Goal: Information Seeking & Learning: Learn about a topic

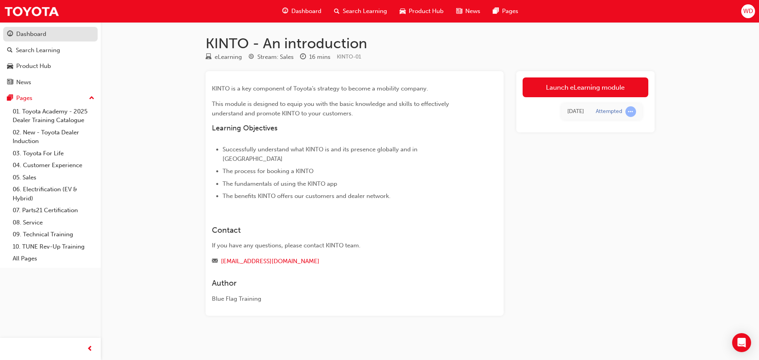
click at [51, 28] on link "Dashboard" at bounding box center [50, 34] width 94 height 15
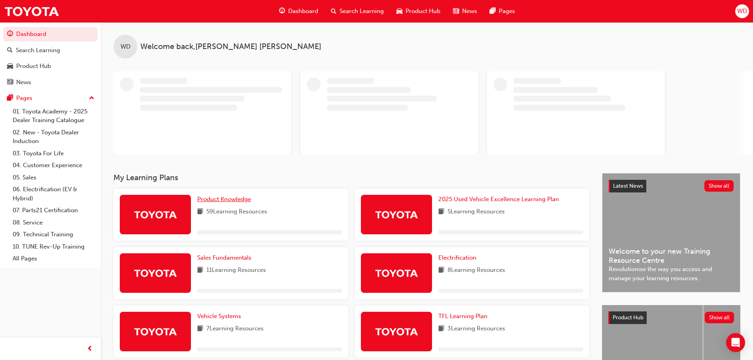
click at [245, 197] on span "Product Knowledge" at bounding box center [224, 199] width 54 height 7
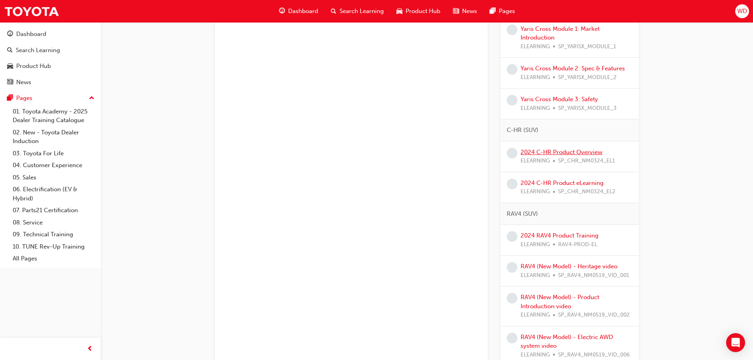
scroll to position [474, 0]
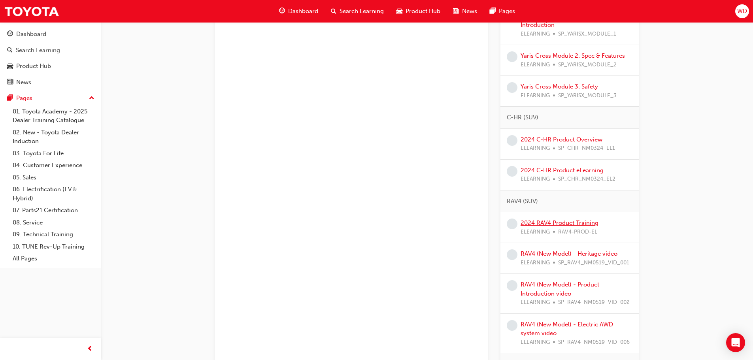
click at [556, 222] on link "2024 RAV4 Product Training" at bounding box center [559, 222] width 78 height 7
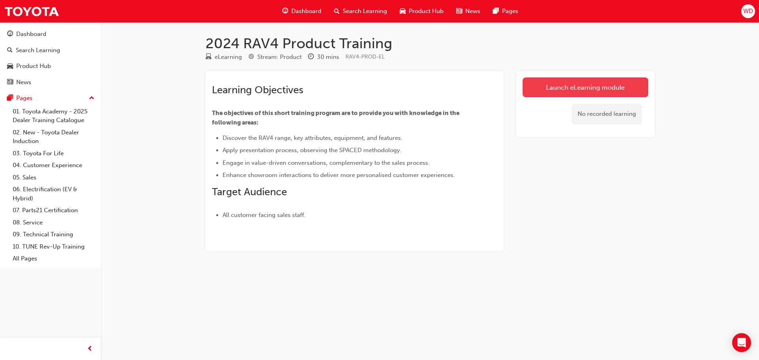
click at [556, 85] on link "Launch eLearning module" at bounding box center [585, 87] width 126 height 20
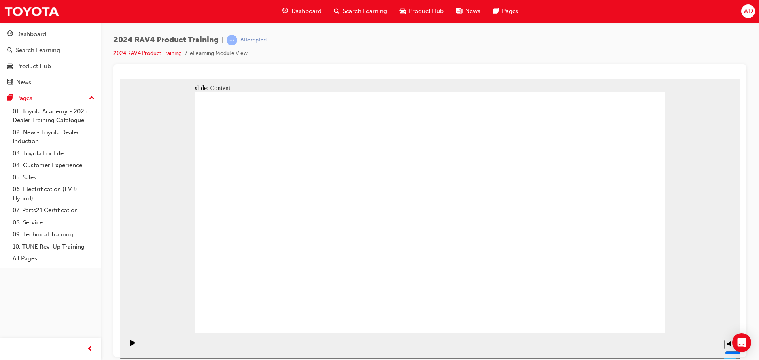
drag, startPoint x: 243, startPoint y: 120, endPoint x: 241, endPoint y: 130, distance: 10.4
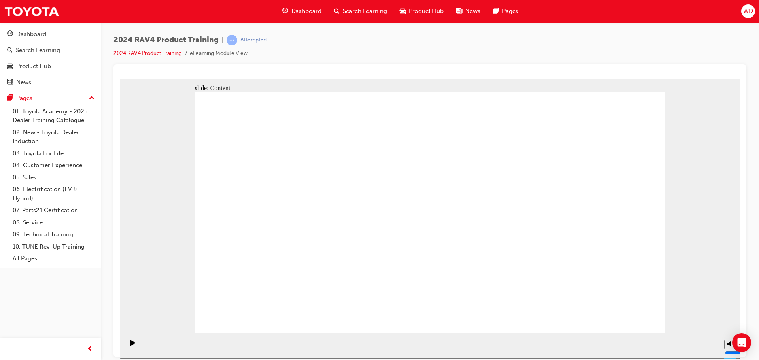
drag, startPoint x: 250, startPoint y: 200, endPoint x: 250, endPoint y: 222, distance: 21.7
drag, startPoint x: 245, startPoint y: 282, endPoint x: 264, endPoint y: 295, distance: 22.4
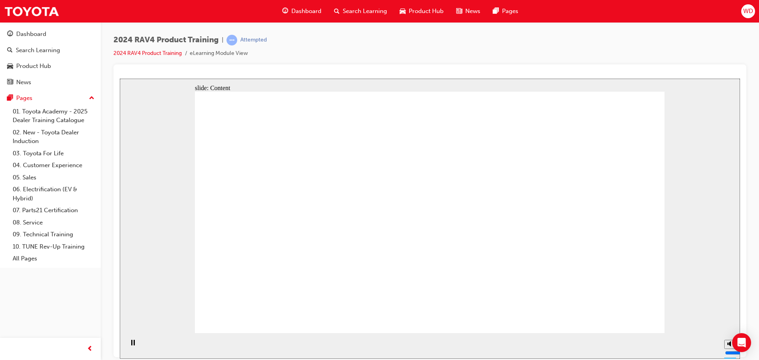
drag, startPoint x: 448, startPoint y: 307, endPoint x: 569, endPoint y: 320, distance: 121.9
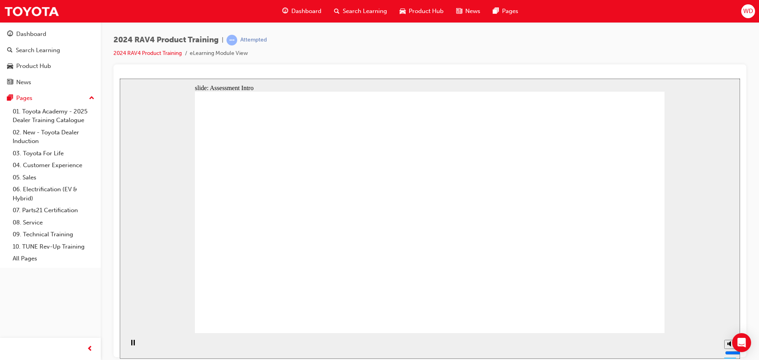
radio input "true"
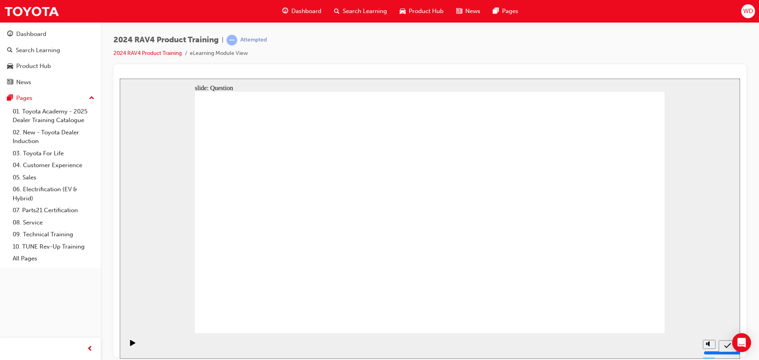
radio input "true"
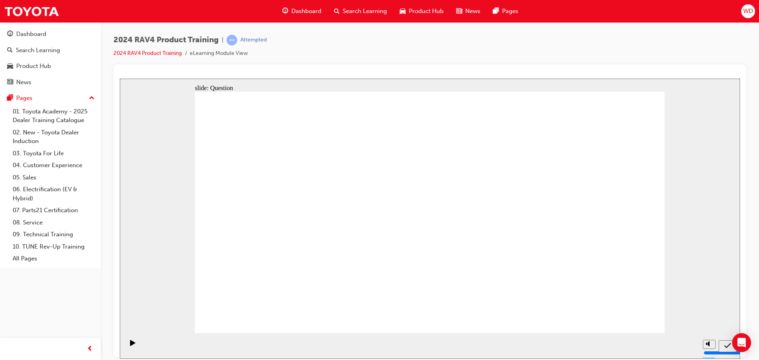
radio input "true"
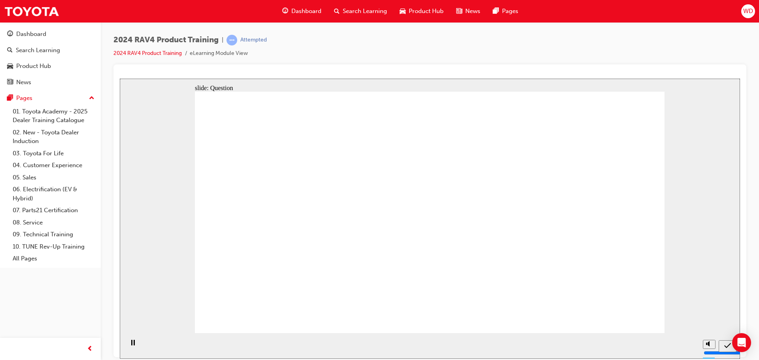
drag, startPoint x: 542, startPoint y: 225, endPoint x: 569, endPoint y: 264, distance: 47.8
radio input "false"
radio input "true"
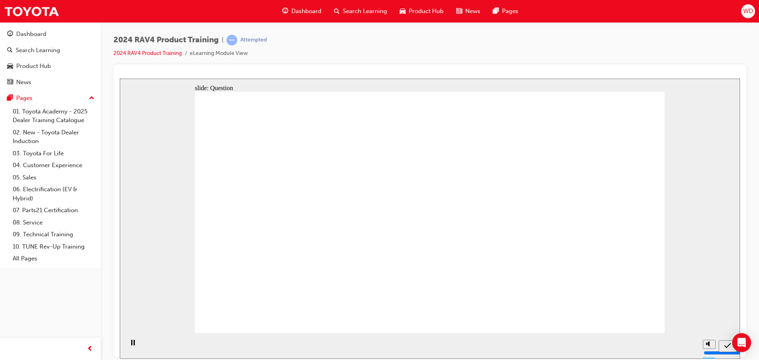
drag, startPoint x: 308, startPoint y: 261, endPoint x: 283, endPoint y: 201, distance: 64.5
drag, startPoint x: 298, startPoint y: 263, endPoint x: 296, endPoint y: 255, distance: 7.7
drag, startPoint x: 286, startPoint y: 224, endPoint x: 299, endPoint y: 279, distance: 55.7
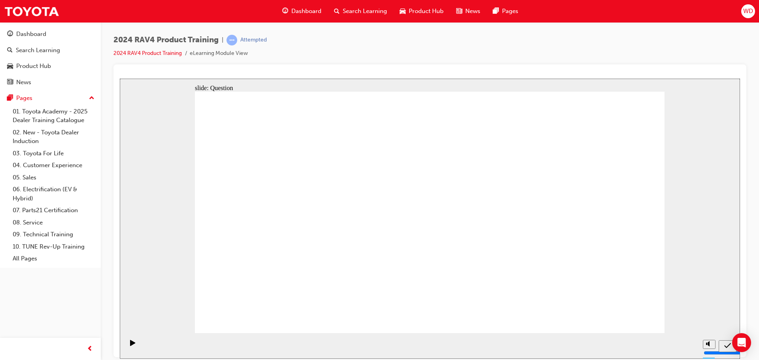
drag, startPoint x: 473, startPoint y: 214, endPoint x: 471, endPoint y: 199, distance: 15.5
drag, startPoint x: 535, startPoint y: 262, endPoint x: 363, endPoint y: 187, distance: 187.4
drag, startPoint x: 371, startPoint y: 193, endPoint x: 560, endPoint y: 263, distance: 201.9
drag, startPoint x: 360, startPoint y: 263, endPoint x: 528, endPoint y: 207, distance: 176.9
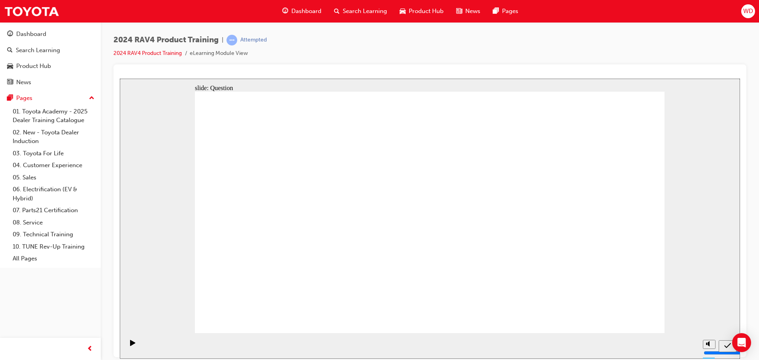
drag, startPoint x: 531, startPoint y: 212, endPoint x: 356, endPoint y: 265, distance: 183.6
drag, startPoint x: 439, startPoint y: 263, endPoint x: 458, endPoint y: 188, distance: 77.6
drag, startPoint x: 459, startPoint y: 189, endPoint x: 463, endPoint y: 273, distance: 84.2
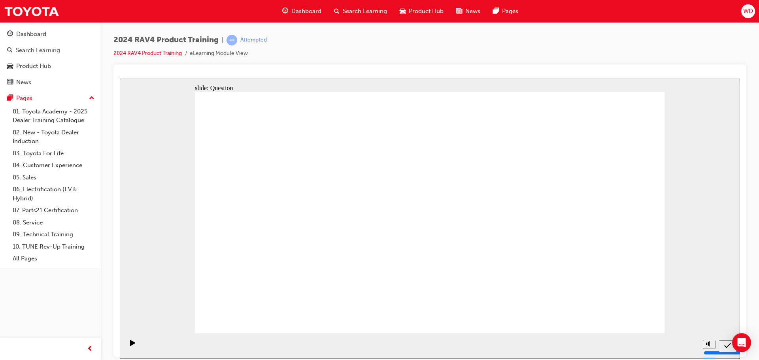
drag, startPoint x: 300, startPoint y: 241, endPoint x: 290, endPoint y: 264, distance: 25.3
drag, startPoint x: 284, startPoint y: 269, endPoint x: 366, endPoint y: 135, distance: 157.7
drag, startPoint x: 471, startPoint y: 266, endPoint x: 461, endPoint y: 190, distance: 76.5
drag, startPoint x: 478, startPoint y: 269, endPoint x: 368, endPoint y: 199, distance: 130.8
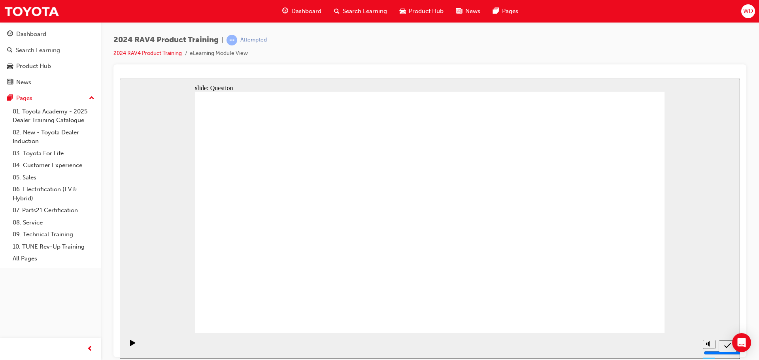
drag, startPoint x: 392, startPoint y: 215, endPoint x: 447, endPoint y: 280, distance: 85.2
drag, startPoint x: 442, startPoint y: 219, endPoint x: 369, endPoint y: 278, distance: 93.3
drag, startPoint x: 531, startPoint y: 161, endPoint x: 578, endPoint y: 269, distance: 117.7
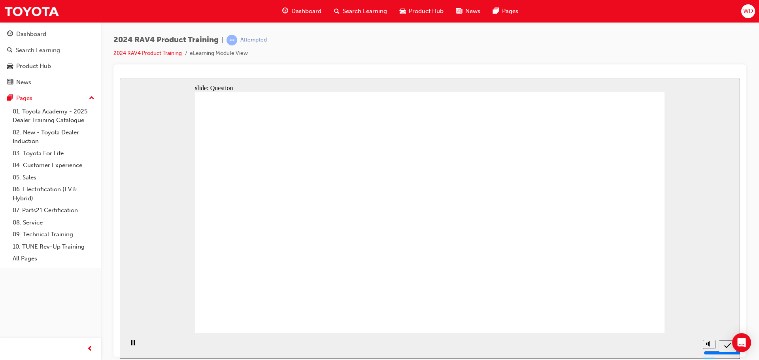
radio input "true"
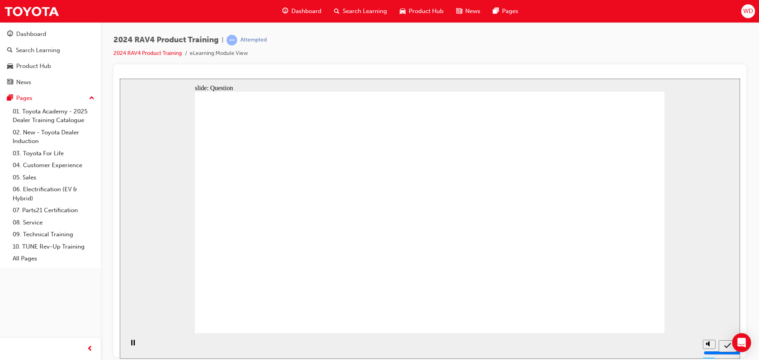
radio input "true"
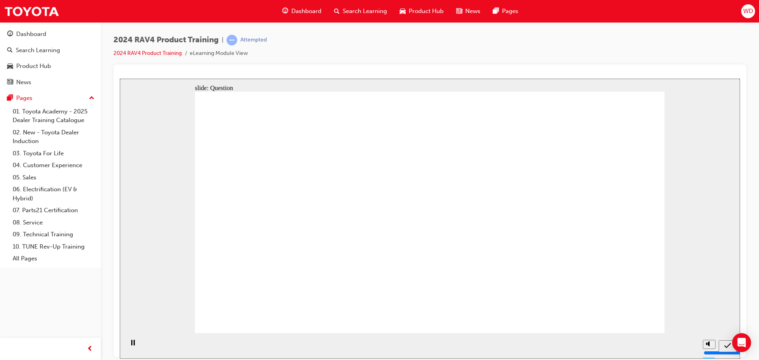
radio input "true"
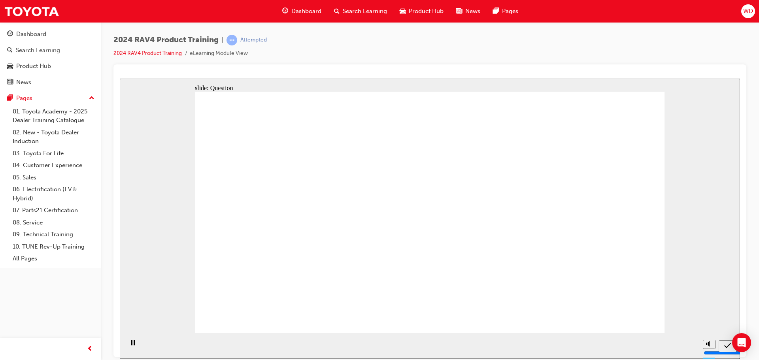
drag, startPoint x: 355, startPoint y: 230, endPoint x: 477, endPoint y: 267, distance: 127.9
drag, startPoint x: 465, startPoint y: 192, endPoint x: 276, endPoint y: 282, distance: 209.3
drag, startPoint x: 395, startPoint y: 194, endPoint x: 550, endPoint y: 261, distance: 169.2
drag, startPoint x: 484, startPoint y: 235, endPoint x: 390, endPoint y: 280, distance: 104.6
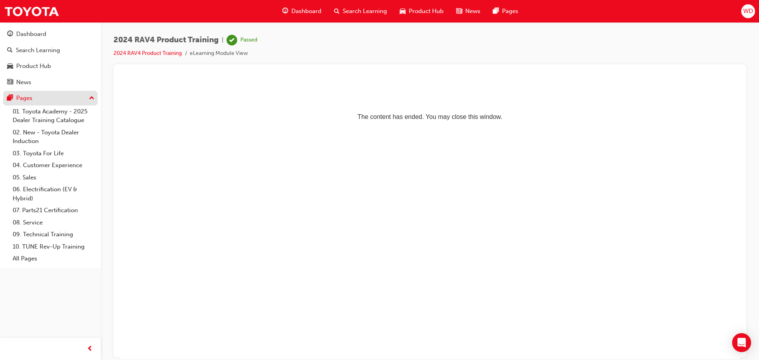
click at [86, 96] on div "Pages" at bounding box center [50, 98] width 87 height 10
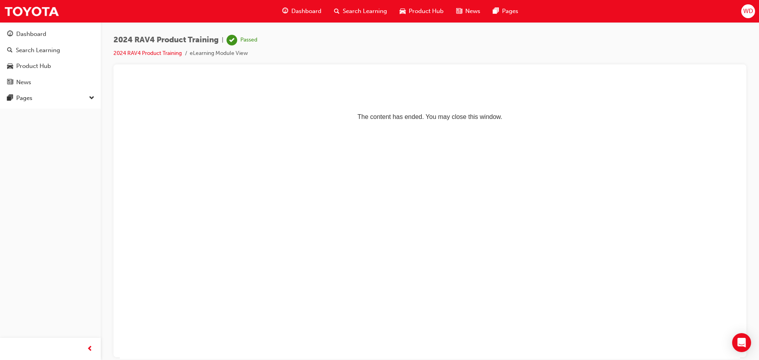
click at [87, 340] on div at bounding box center [50, 349] width 101 height 22
click at [90, 347] on span "prev-icon" at bounding box center [90, 349] width 6 height 10
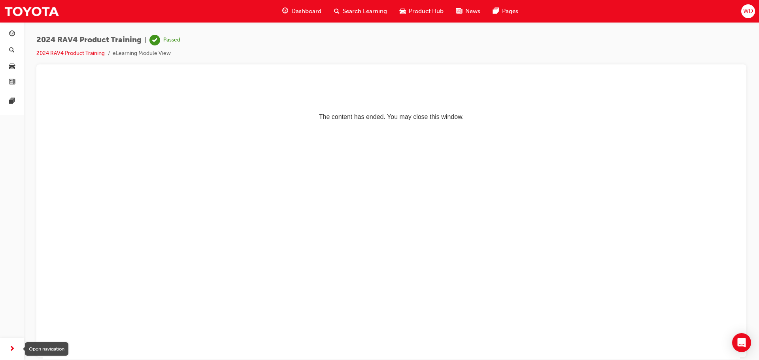
click at [9, 344] on span "next-icon" at bounding box center [12, 349] width 6 height 10
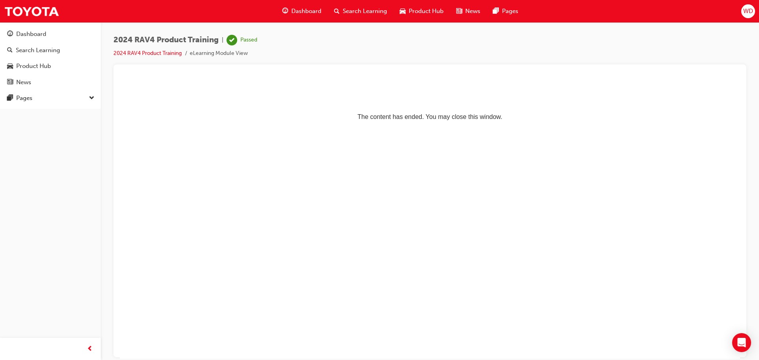
click at [312, 16] on div "Dashboard" at bounding box center [302, 11] width 52 height 16
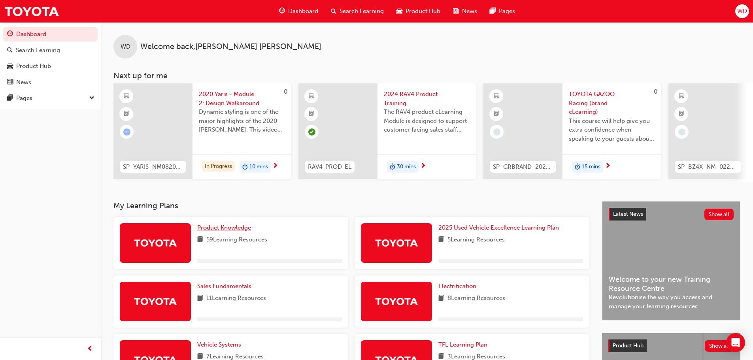
click at [215, 231] on span "Product Knowledge" at bounding box center [224, 227] width 54 height 7
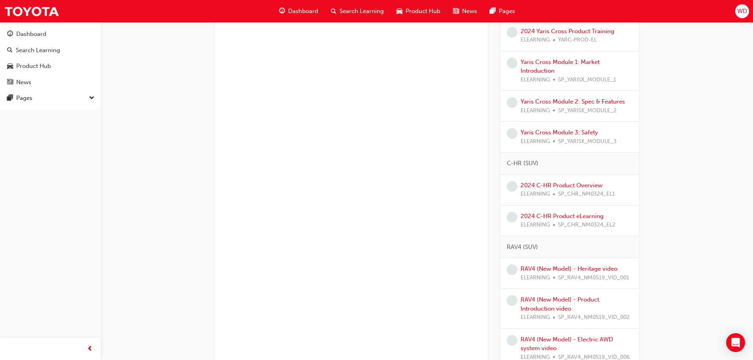
scroll to position [514, 0]
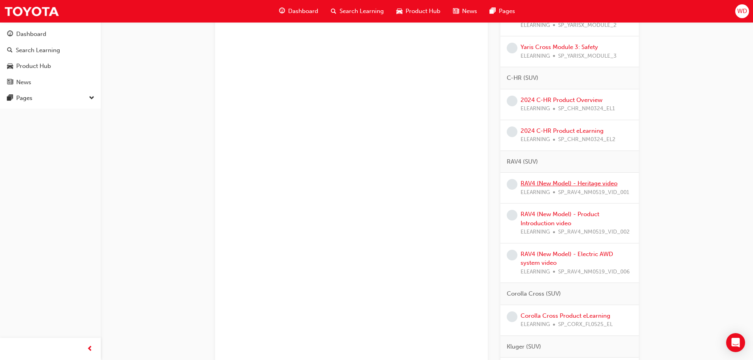
click at [550, 183] on link "RAV4 (New Model) - Heritage video" at bounding box center [568, 183] width 97 height 7
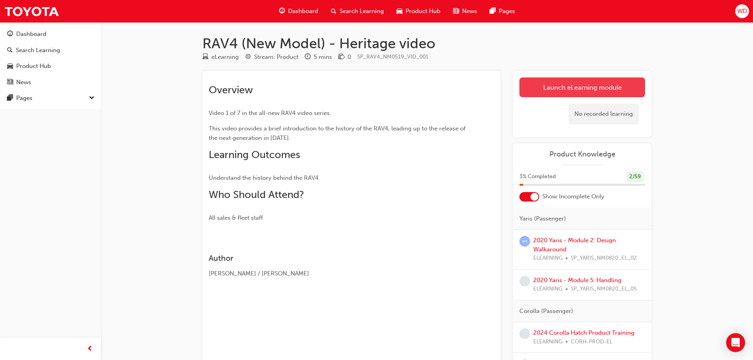
click at [541, 94] on link "Launch eLearning module" at bounding box center [582, 87] width 126 height 20
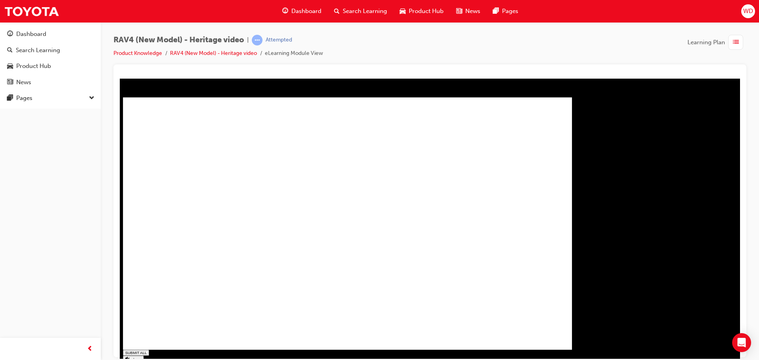
type input "0.847"
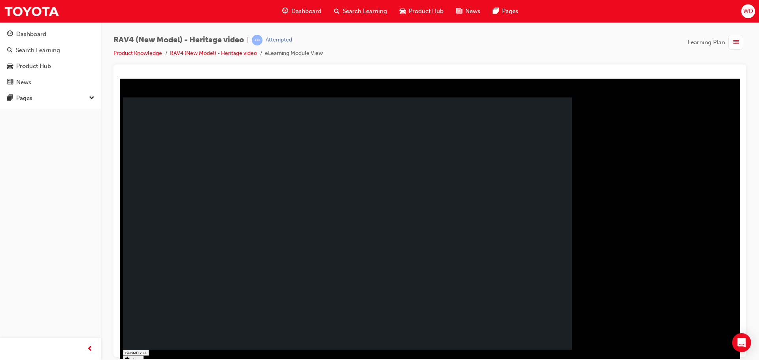
drag, startPoint x: 252, startPoint y: 218, endPoint x: 259, endPoint y: 231, distance: 14.0
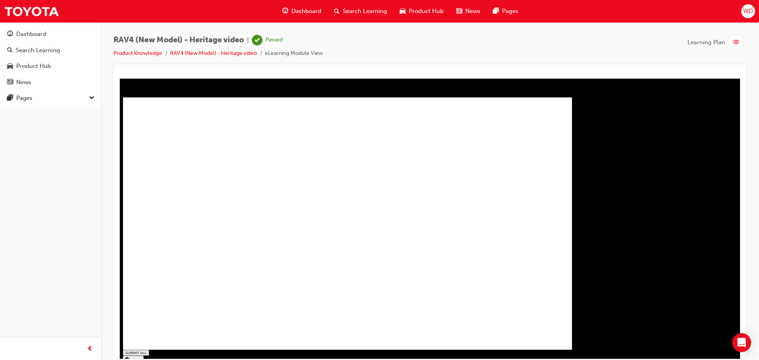
click at [150, 50] on link "Product Knowledge" at bounding box center [137, 53] width 49 height 7
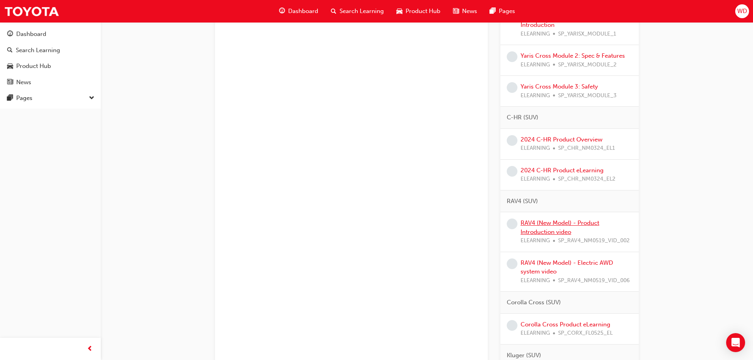
click at [544, 230] on link "RAV4 (New Model) - Product Introduction video" at bounding box center [559, 227] width 79 height 16
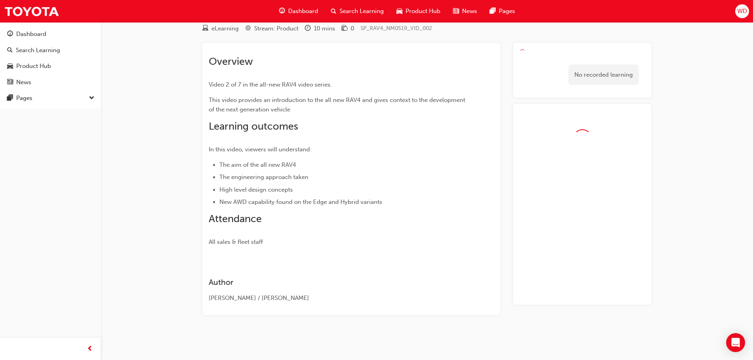
scroll to position [29, 0]
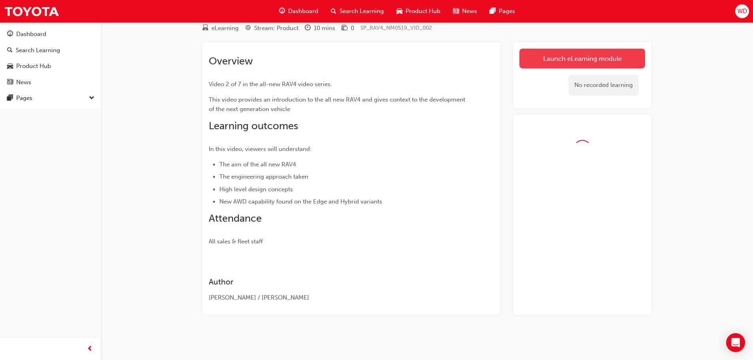
click at [565, 53] on link "Launch eLearning module" at bounding box center [582, 59] width 126 height 20
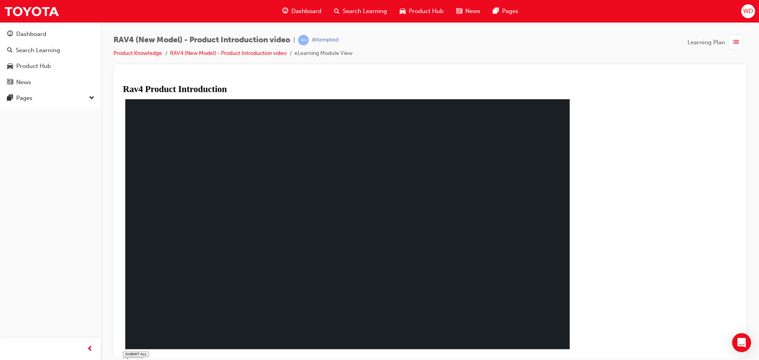
drag, startPoint x: 335, startPoint y: 348, endPoint x: 362, endPoint y: 348, distance: 26.1
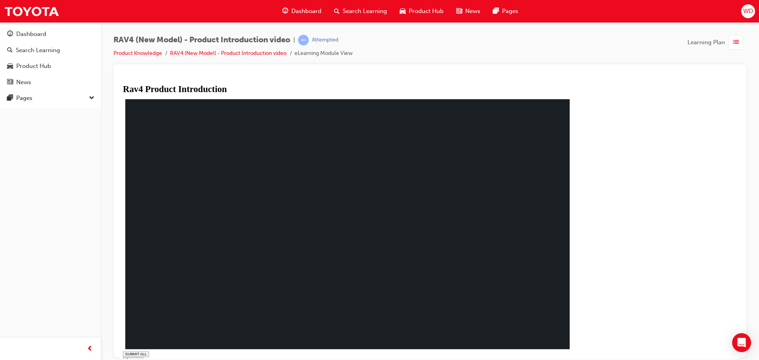
drag, startPoint x: 434, startPoint y: 347, endPoint x: 540, endPoint y: 343, distance: 105.6
drag, startPoint x: 540, startPoint y: 343, endPoint x: 617, endPoint y: 342, distance: 77.4
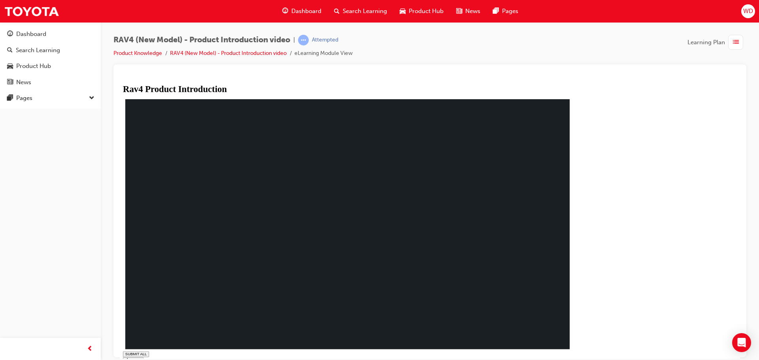
click at [577, 342] on div "SUBMIT ALL volume pause replay PREV NEXT SUBMIT FINISH" at bounding box center [350, 246] width 454 height 298
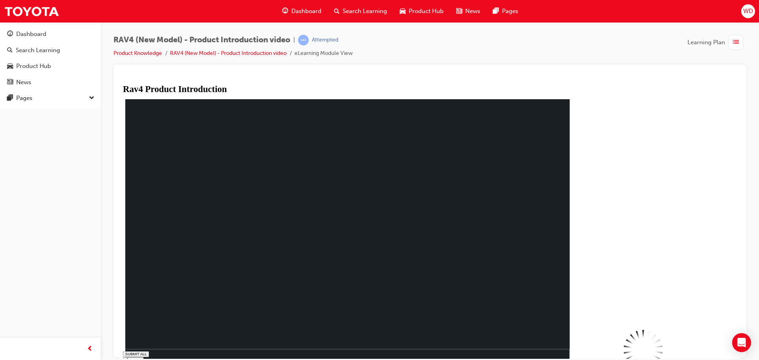
type input "0"
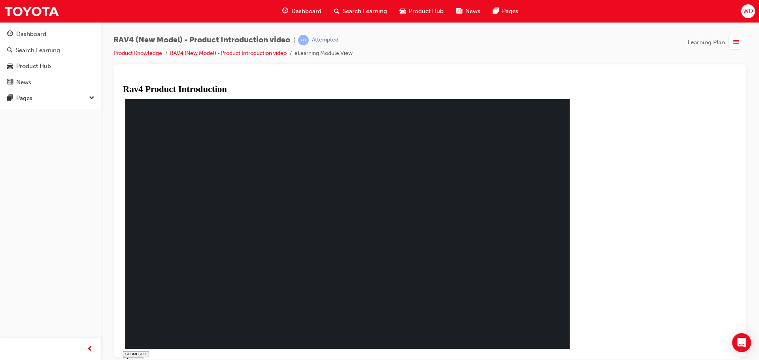
click at [577, 351] on div "SUBMIT ALL volume PREV NEXT SUBMIT FINISH" at bounding box center [350, 363] width 454 height 24
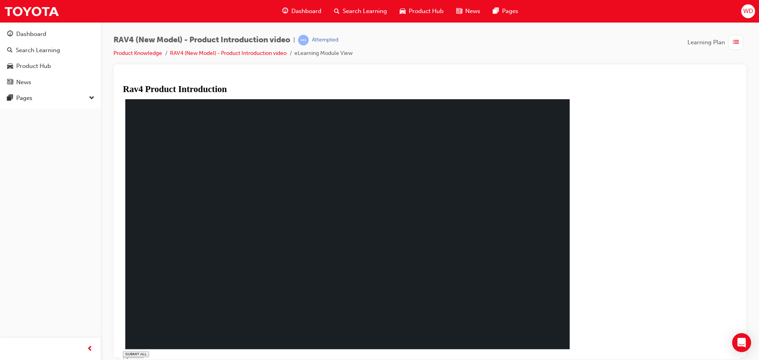
click at [279, 256] on rect at bounding box center [347, 224] width 444 height 250
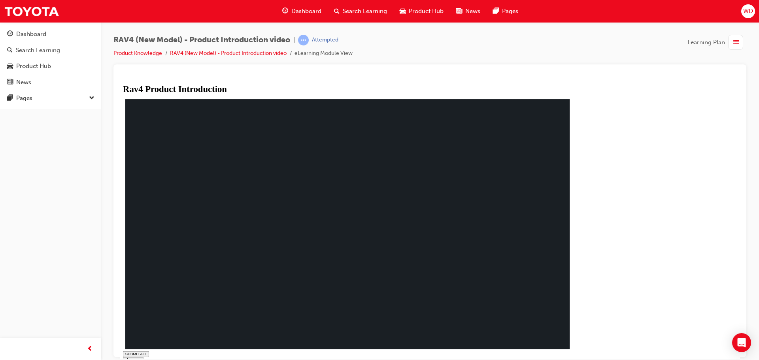
click at [577, 343] on div "You have completed this module. The All New RAV 4 :Product Introduction SUBMIT …" at bounding box center [350, 236] width 454 height 278
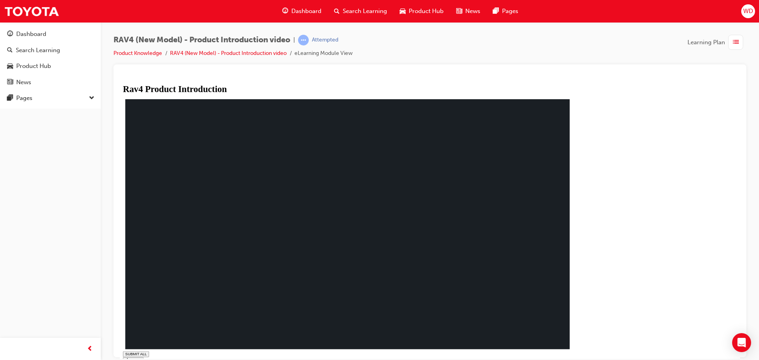
click at [141, 52] on link "Product Knowledge" at bounding box center [137, 53] width 49 height 7
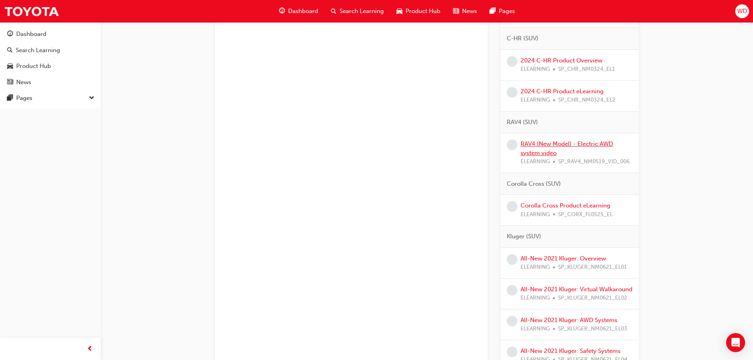
click at [562, 145] on link "RAV4 (New Model) - Electric AWD system video" at bounding box center [566, 148] width 92 height 16
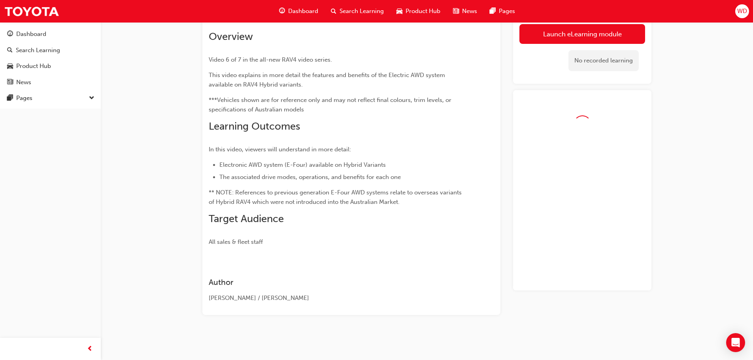
scroll to position [53, 0]
click at [581, 34] on link "Launch eLearning module" at bounding box center [582, 34] width 126 height 20
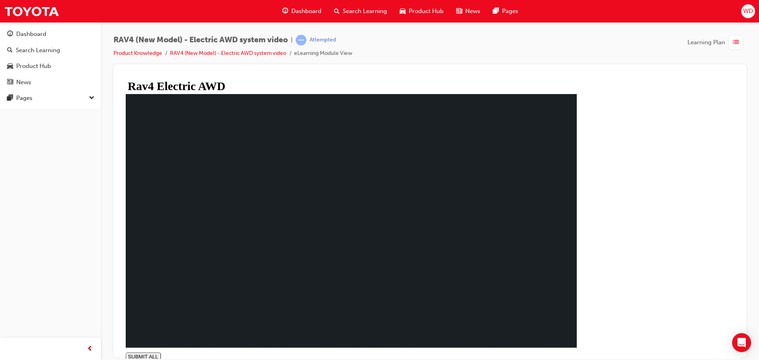
type input "0.013"
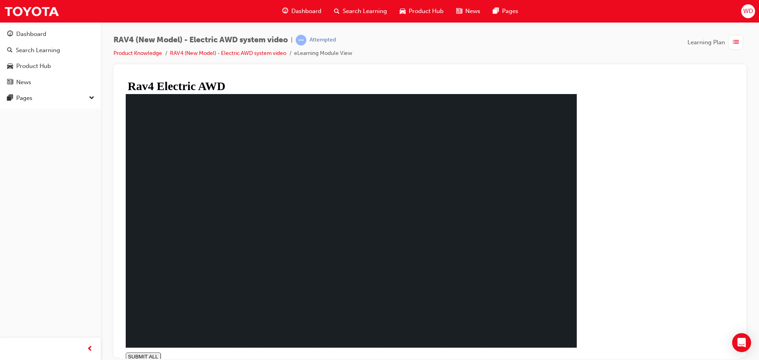
drag, startPoint x: 282, startPoint y: 257, endPoint x: 278, endPoint y: 247, distance: 10.6
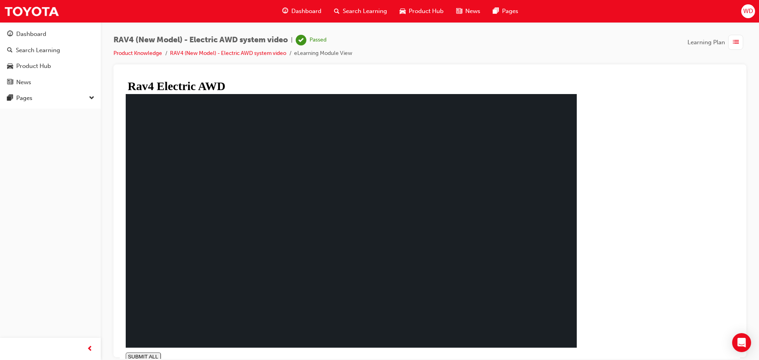
click at [142, 57] on li "Product Knowledge" at bounding box center [141, 53] width 56 height 9
click at [141, 55] on link "Product Knowledge" at bounding box center [137, 53] width 49 height 7
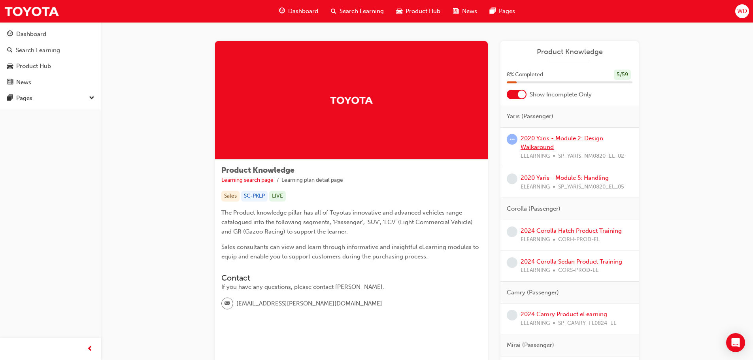
click at [540, 139] on link "2020 Yaris - Module 2: Design Walkaround" at bounding box center [561, 143] width 83 height 16
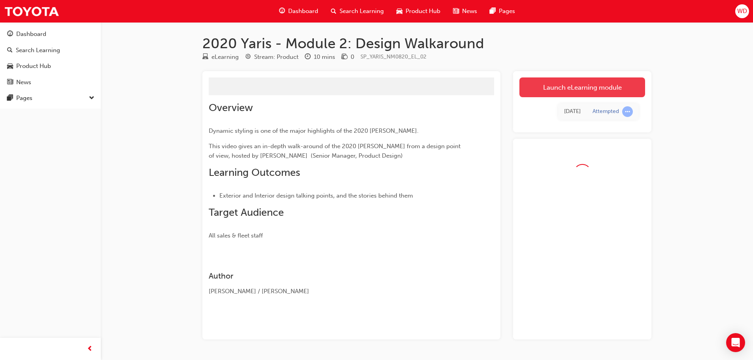
click at [549, 86] on link "Launch eLearning module" at bounding box center [582, 87] width 126 height 20
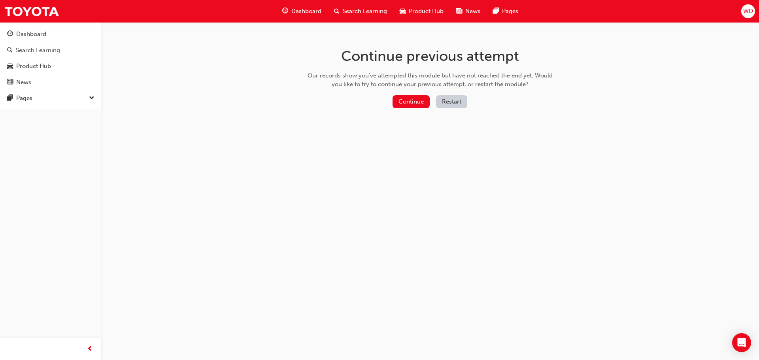
click at [400, 94] on div "Continue previous attempt Our records show you've attempted this module but hav…" at bounding box center [429, 79] width 257 height 115
click at [406, 102] on button "Continue" at bounding box center [410, 101] width 37 height 13
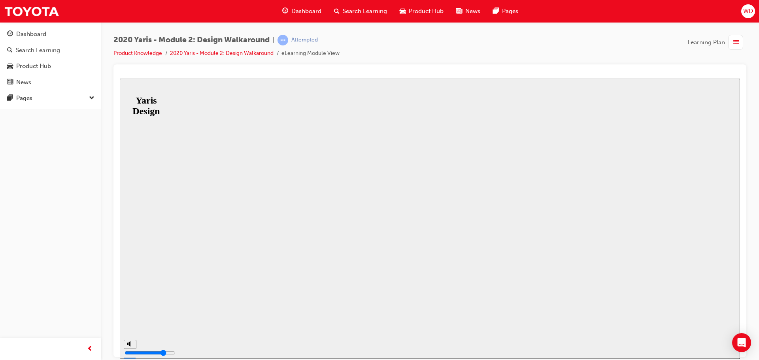
click at [146, 354] on button "Resume" at bounding box center [133, 358] width 26 height 8
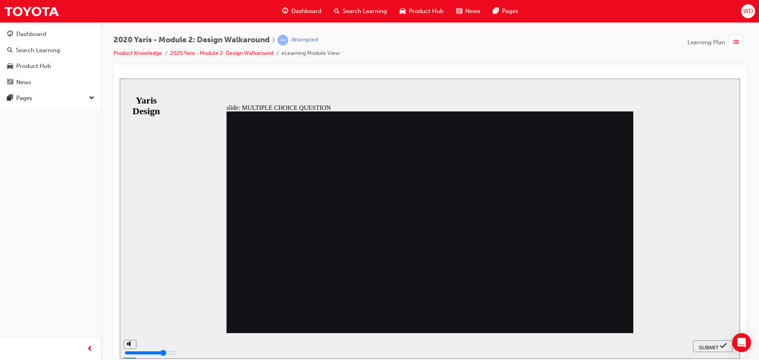
drag, startPoint x: 268, startPoint y: 138, endPoint x: 420, endPoint y: 135, distance: 151.3
radio input "false"
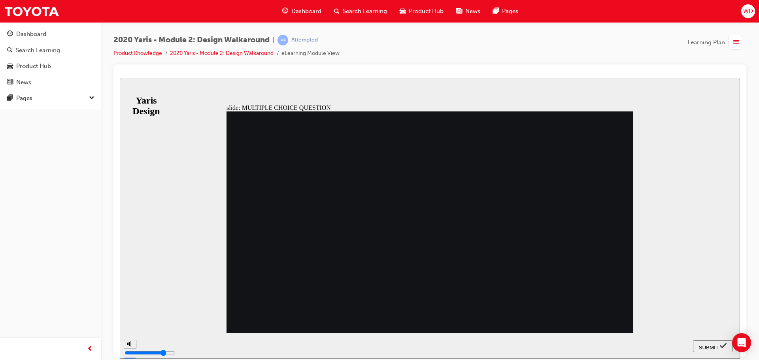
radio input "false"
radio input "true"
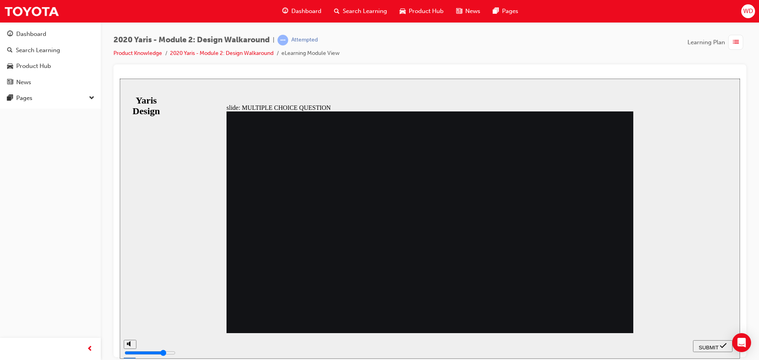
click at [718, 349] on button "SUBMIT" at bounding box center [713, 346] width 40 height 12
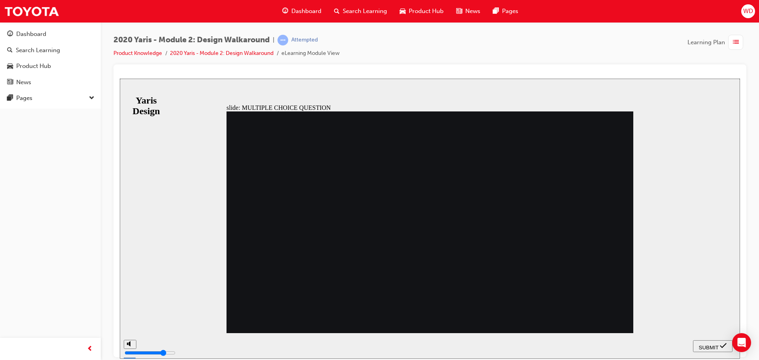
radio input "false"
radio input "true"
click at [704, 341] on button "SUBMIT" at bounding box center [713, 346] width 40 height 12
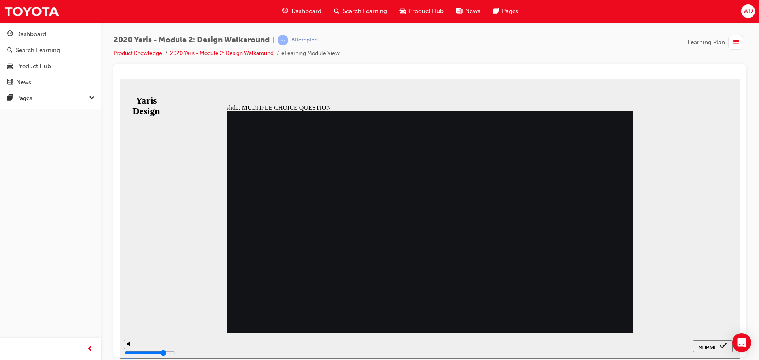
radio input "true"
click at [706, 344] on span "SUBMIT" at bounding box center [709, 347] width 20 height 6
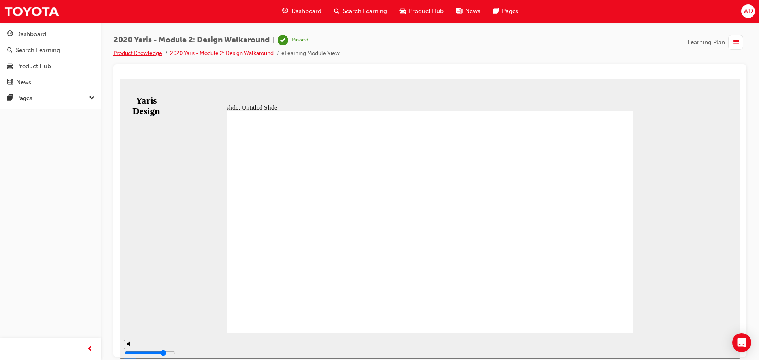
click at [128, 56] on link "Product Knowledge" at bounding box center [137, 53] width 49 height 7
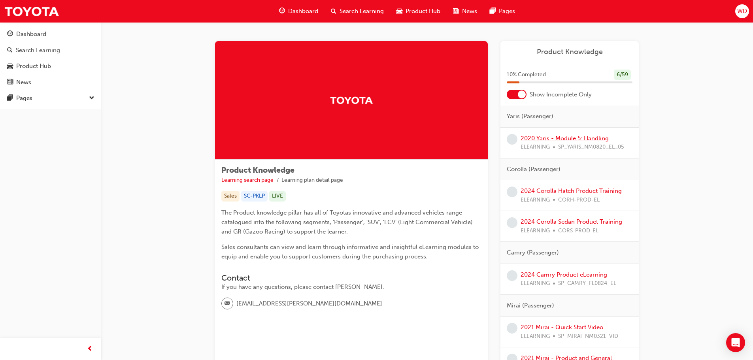
click at [564, 141] on link "2020 Yaris - Module 5: Handling" at bounding box center [564, 138] width 88 height 7
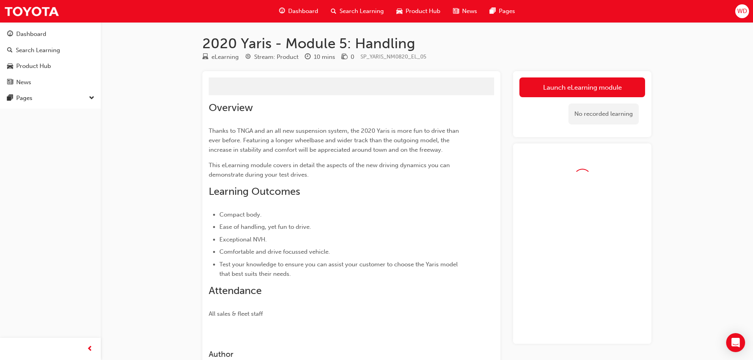
click at [589, 75] on div "Launch eLearning module Learning Plan No recorded learning" at bounding box center [582, 104] width 138 height 66
click at [592, 86] on button "Launch eLearning module" at bounding box center [582, 87] width 126 height 20
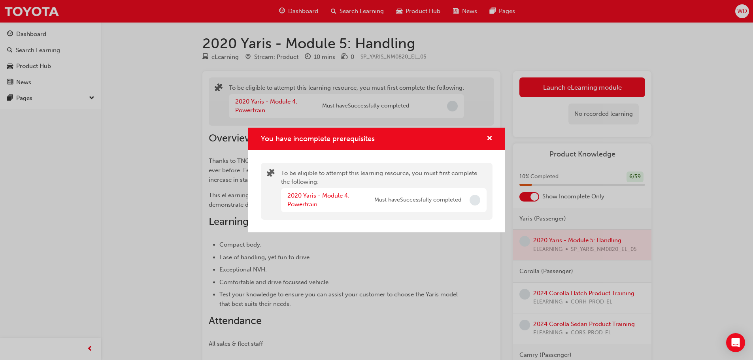
click at [315, 200] on div "2020 Yaris - Module 4: Powertrain" at bounding box center [330, 200] width 87 height 18
click at [292, 200] on div "2020 Yaris - Module 4: Powertrain" at bounding box center [330, 200] width 87 height 18
click at [488, 136] on span "cross-icon" at bounding box center [489, 139] width 6 height 7
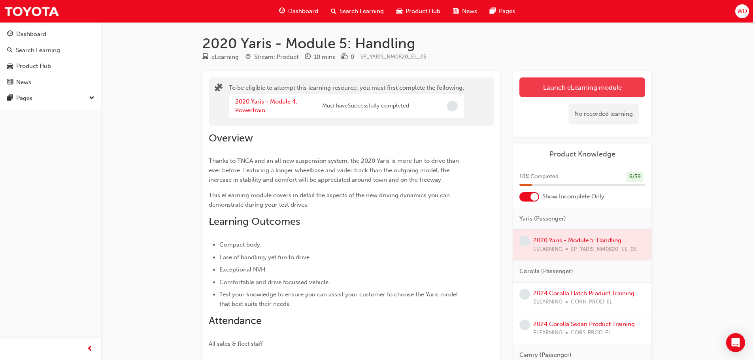
click at [544, 88] on button "Launch eLearning module" at bounding box center [582, 87] width 126 height 20
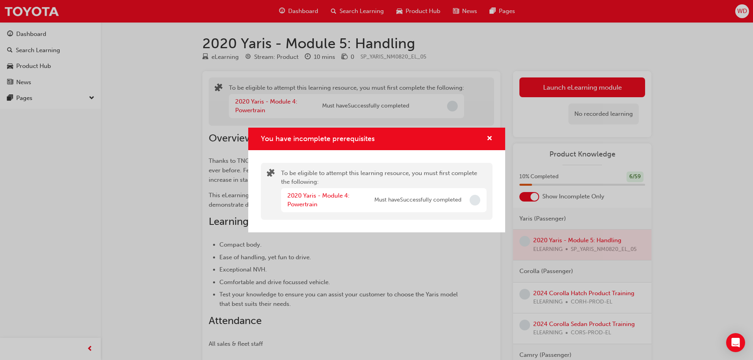
click at [295, 200] on div "2020 Yaris - Module 4: Powertrain" at bounding box center [330, 200] width 87 height 18
click at [309, 196] on link "2020 Yaris - Module 4: Powertrain" at bounding box center [318, 200] width 62 height 16
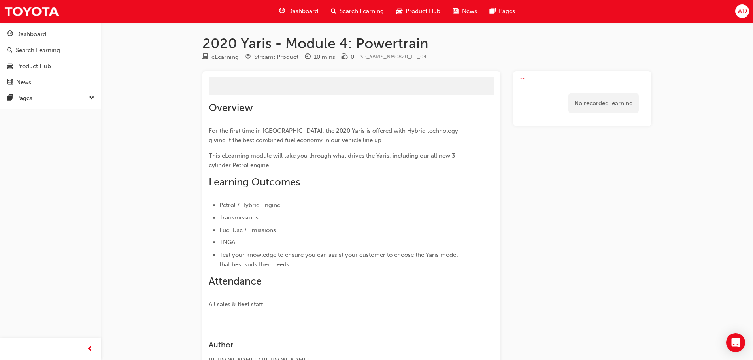
click at [309, 199] on div "Overview For the first time in [GEOGRAPHIC_DATA], the 2020 Yaris is offered wit…" at bounding box center [337, 205] width 257 height 207
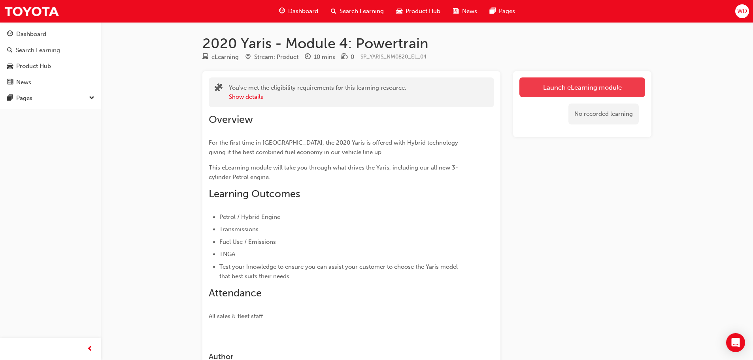
click at [586, 83] on link "Launch eLearning module" at bounding box center [582, 87] width 126 height 20
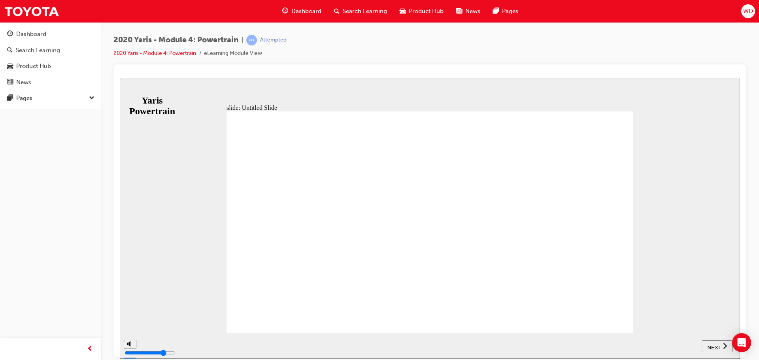
click at [722, 343] on div "NEXT" at bounding box center [716, 346] width 24 height 8
click at [712, 342] on div "NEXT" at bounding box center [716, 346] width 24 height 8
click at [712, 342] on div "NEXT" at bounding box center [720, 346] width 24 height 8
click at [711, 342] on div "NEXT" at bounding box center [716, 346] width 24 height 8
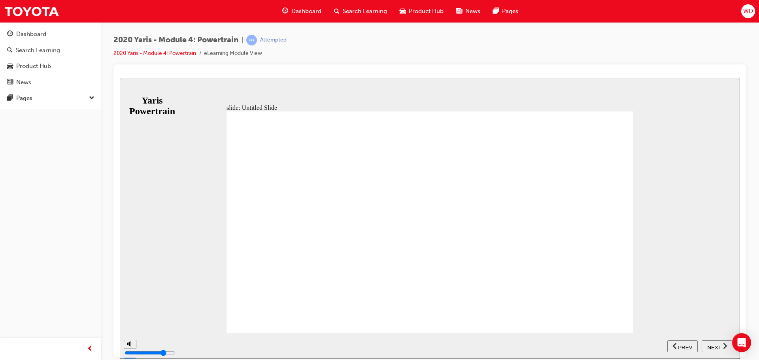
click at [711, 342] on div "NEXT" at bounding box center [716, 346] width 24 height 8
click at [710, 342] on div "NEXT" at bounding box center [720, 346] width 24 height 8
click at [714, 342] on div "NEXT" at bounding box center [716, 346] width 24 height 8
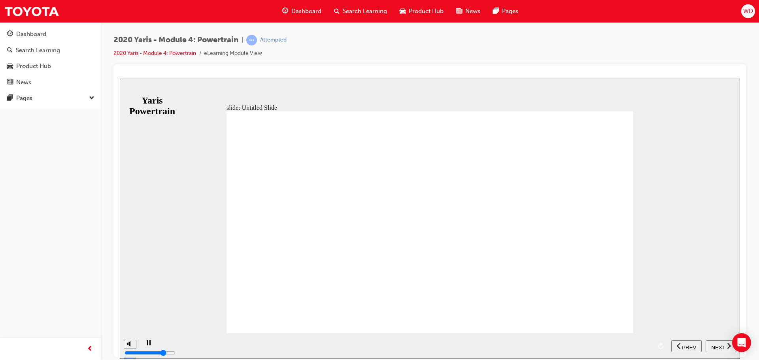
click at [721, 344] on span "NEXT" at bounding box center [718, 347] width 14 height 6
click at [720, 344] on div "NEXT" at bounding box center [716, 346] width 24 height 8
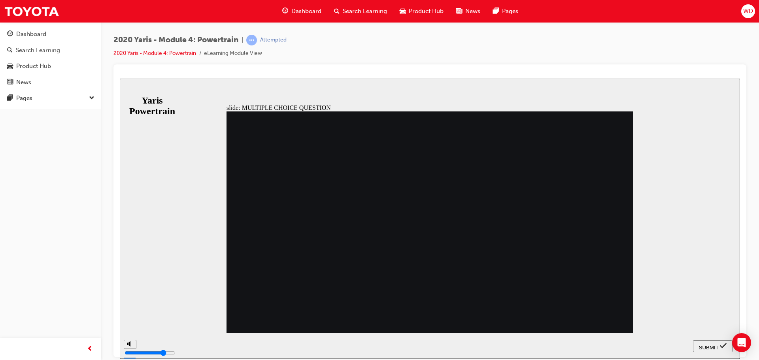
radio input "true"
drag, startPoint x: 308, startPoint y: 252, endPoint x: 648, endPoint y: 335, distance: 349.4
click at [716, 341] on button "SUBMIT" at bounding box center [713, 346] width 40 height 12
drag, startPoint x: 461, startPoint y: 298, endPoint x: 432, endPoint y: 301, distance: 29.3
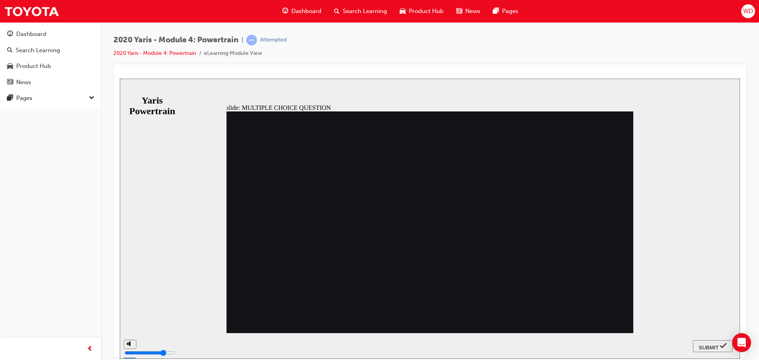
radio input "true"
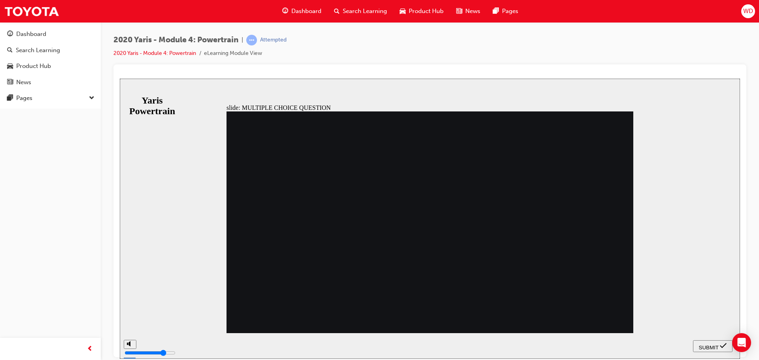
click at [707, 344] on span "SUBMIT" at bounding box center [709, 347] width 20 height 6
radio input "true"
click at [710, 342] on div "SUBMIT" at bounding box center [712, 346] width 33 height 8
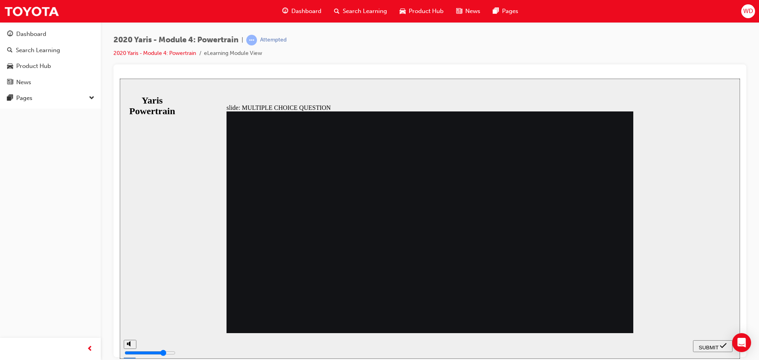
click at [713, 344] on span "SUBMIT" at bounding box center [709, 347] width 20 height 6
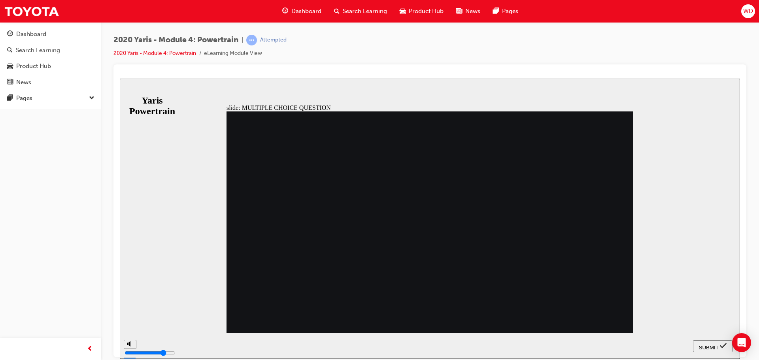
radio input "false"
radio input "true"
click at [703, 347] on span "SUBMIT" at bounding box center [709, 347] width 20 height 6
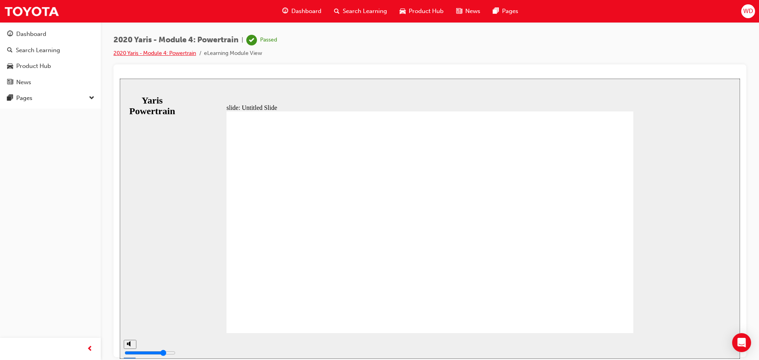
click at [167, 51] on link "2020 Yaris - Module 4: Powertrain" at bounding box center [154, 53] width 83 height 7
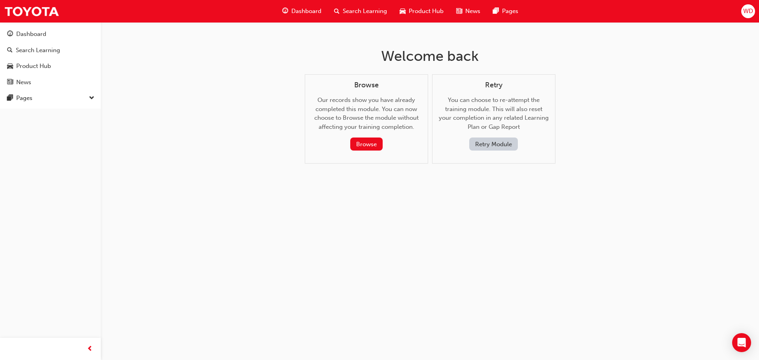
click at [319, 13] on span "Dashboard" at bounding box center [306, 11] width 30 height 9
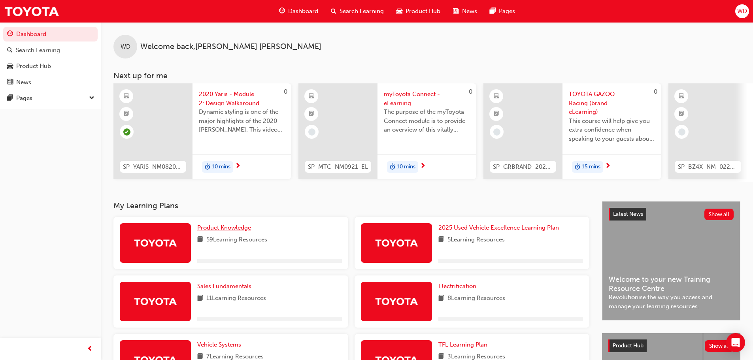
click at [243, 231] on span "Product Knowledge" at bounding box center [224, 227] width 54 height 7
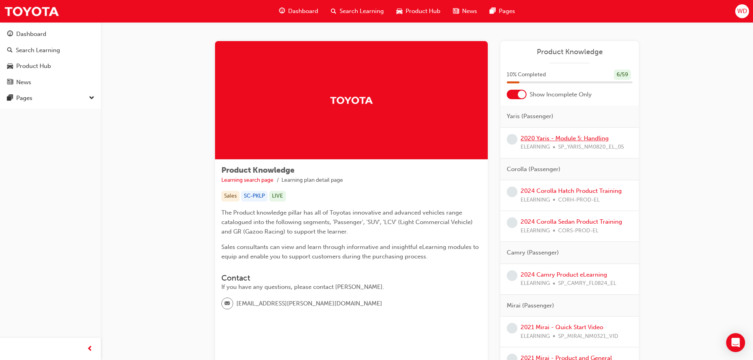
click at [569, 137] on link "2020 Yaris - Module 5: Handling" at bounding box center [564, 138] width 88 height 7
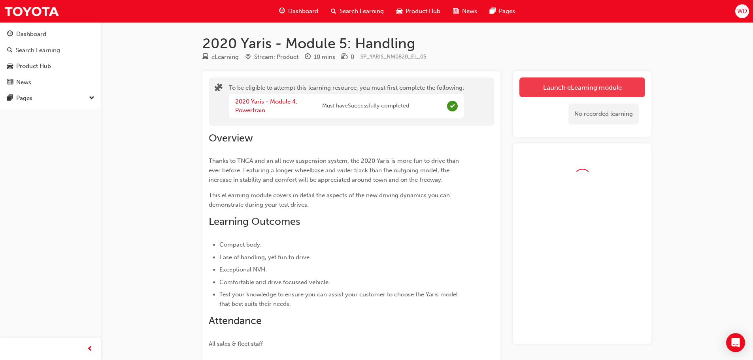
click at [563, 79] on link "Launch eLearning module" at bounding box center [582, 87] width 126 height 20
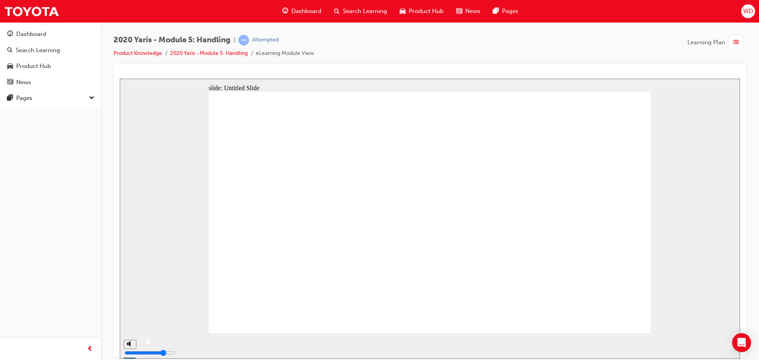
drag, startPoint x: 223, startPoint y: 346, endPoint x: 731, endPoint y: 299, distance: 509.9
click at [721, 303] on div "slide: Untitled Slide Rectangular Hotspot 1 Back to top" at bounding box center [430, 218] width 620 height 280
click at [685, 340] on div "playback controls" at bounding box center [429, 340] width 544 height 0
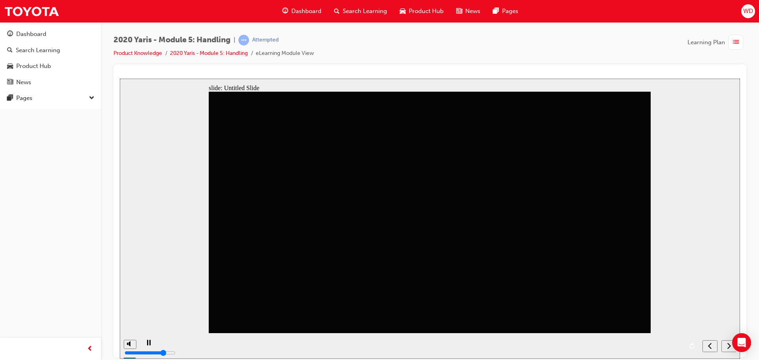
click at [635, 340] on div "playback controls" at bounding box center [419, 340] width 525 height 0
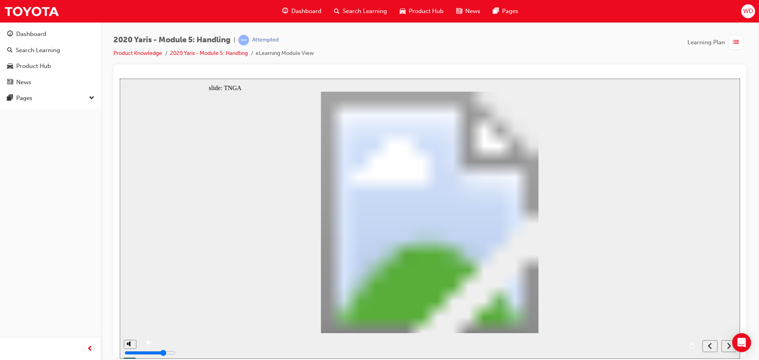
click at [659, 340] on div "playback controls" at bounding box center [419, 340] width 525 height 0
click at [644, 340] on div "playback controls" at bounding box center [419, 340] width 525 height 0
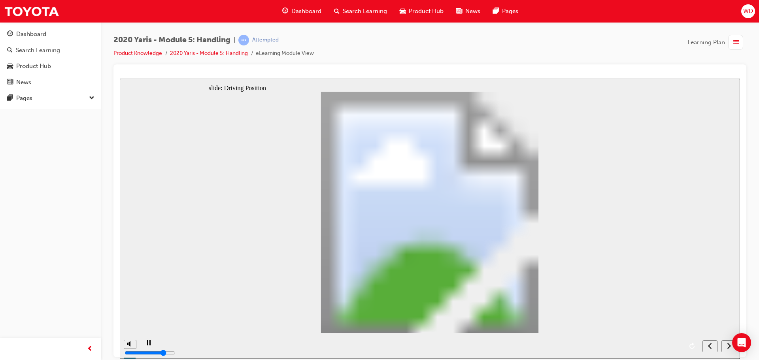
click at [641, 340] on div "playback controls" at bounding box center [419, 340] width 525 height 0
click at [644, 340] on div "playback controls" at bounding box center [419, 340] width 525 height 0
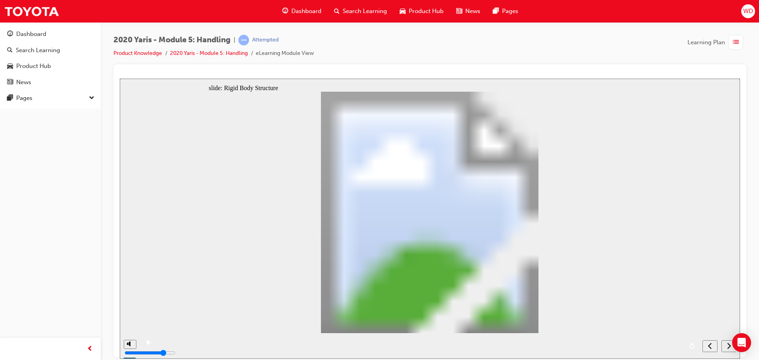
click at [638, 340] on div "playback controls" at bounding box center [419, 340] width 525 height 0
click at [639, 340] on div "playback controls" at bounding box center [419, 340] width 525 height 0
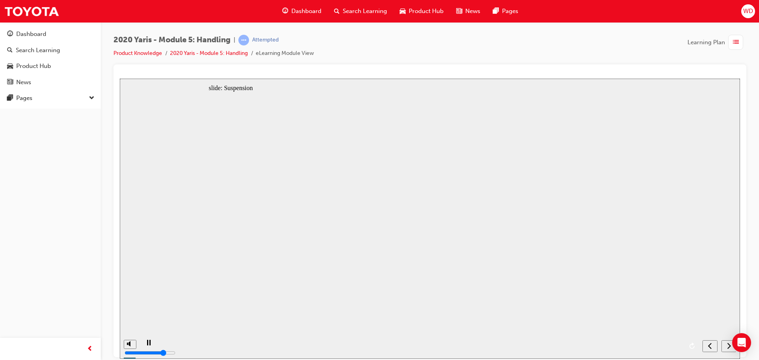
click at [640, 340] on div "playback controls" at bounding box center [419, 340] width 525 height 0
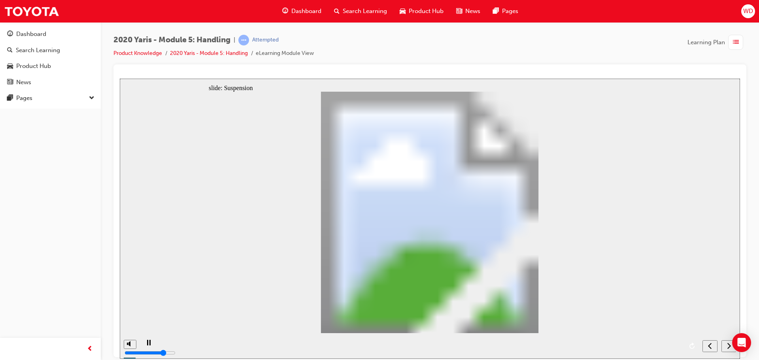
click at [637, 340] on div "playback controls" at bounding box center [419, 340] width 525 height 0
click at [634, 340] on div "playback controls" at bounding box center [419, 340] width 525 height 0
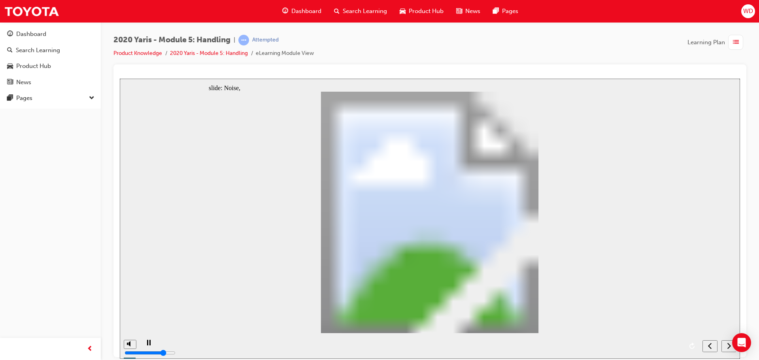
click at [632, 340] on div "playback controls" at bounding box center [419, 340] width 525 height 0
click at [635, 340] on div "playback controls" at bounding box center [419, 340] width 525 height 0
click at [636, 340] on div "playback controls" at bounding box center [419, 340] width 525 height 0
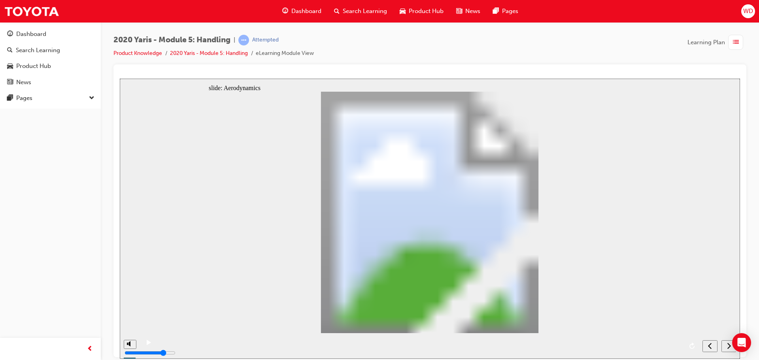
click at [632, 340] on div "playback controls" at bounding box center [419, 340] width 525 height 0
radio input "true"
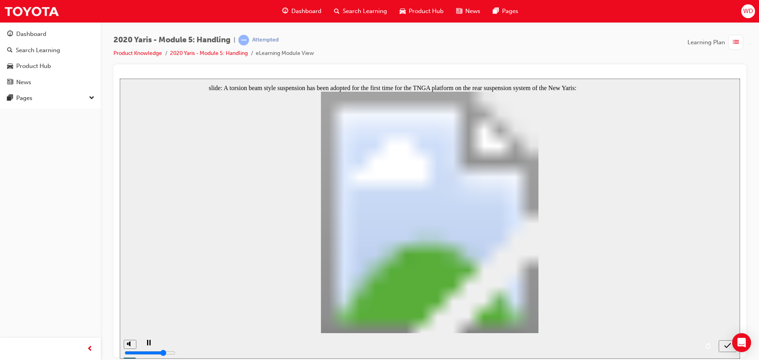
radio input "true"
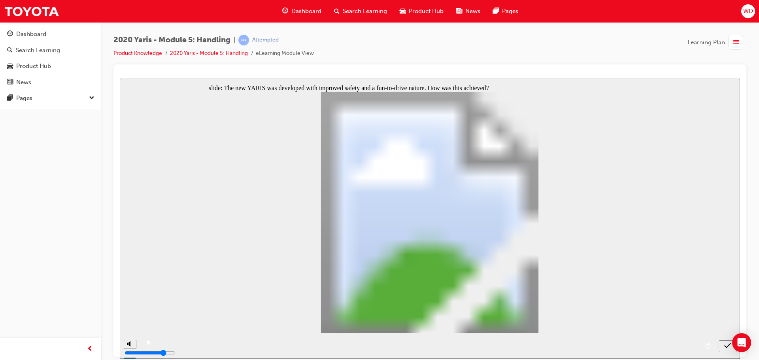
radio input "false"
radio input "true"
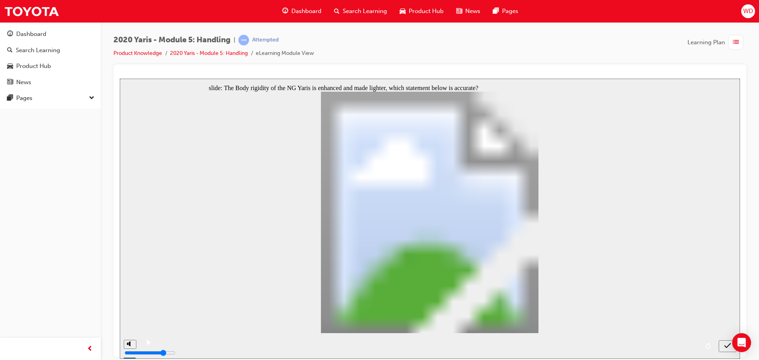
radio input "true"
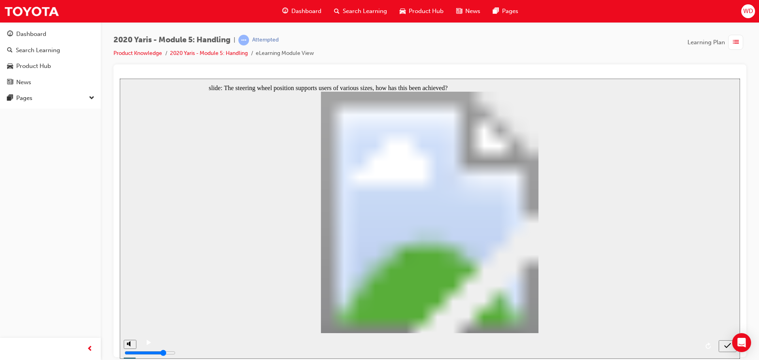
radio input "true"
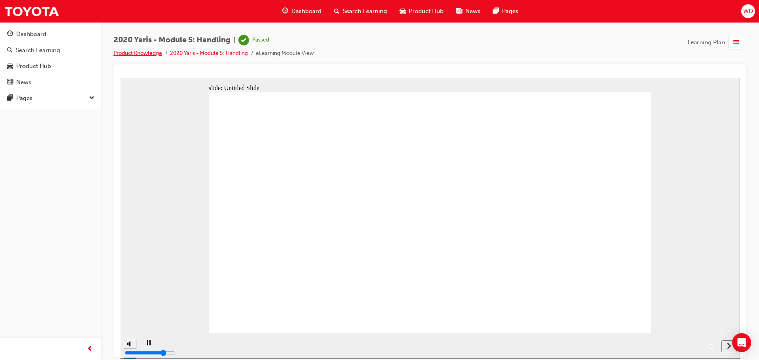
click at [158, 51] on link "Product Knowledge" at bounding box center [137, 53] width 49 height 7
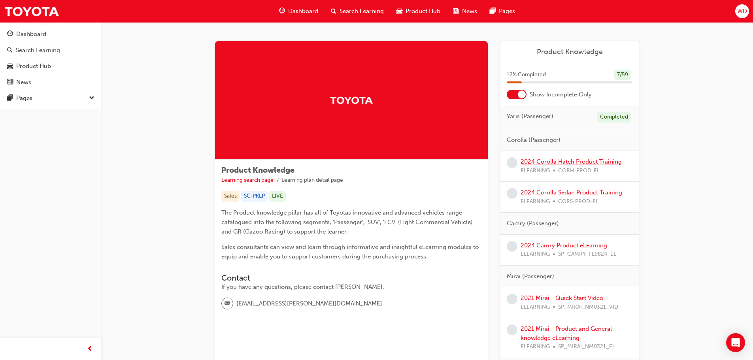
click at [569, 159] on link "2024 Corolla Hatch Product Training" at bounding box center [570, 161] width 101 height 7
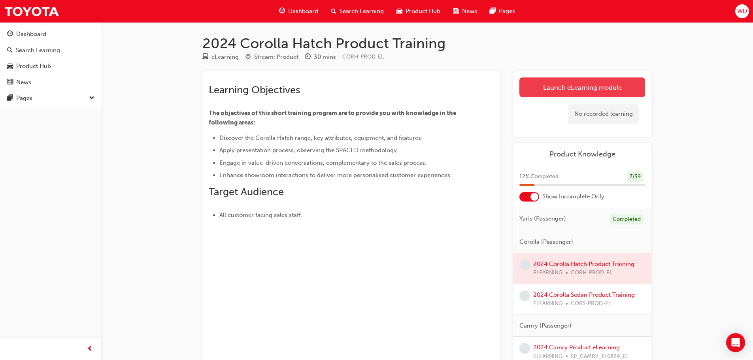
click at [581, 92] on link "Launch eLearning module" at bounding box center [582, 87] width 126 height 20
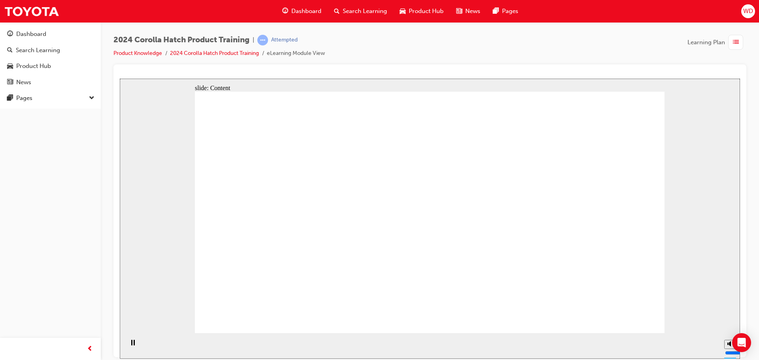
drag, startPoint x: 540, startPoint y: 201, endPoint x: 609, endPoint y: 202, distance: 69.1
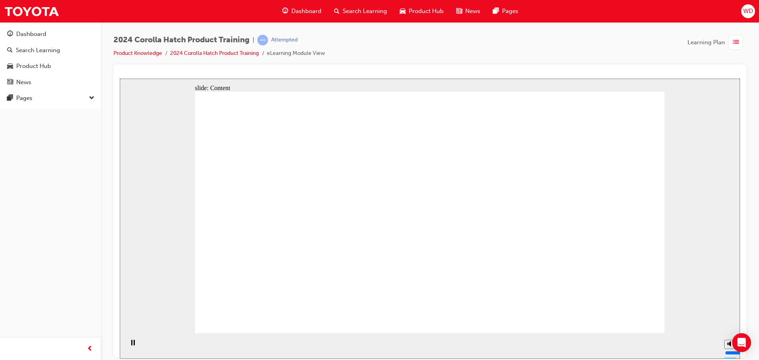
drag, startPoint x: 507, startPoint y: 240, endPoint x: 511, endPoint y: 248, distance: 9.0
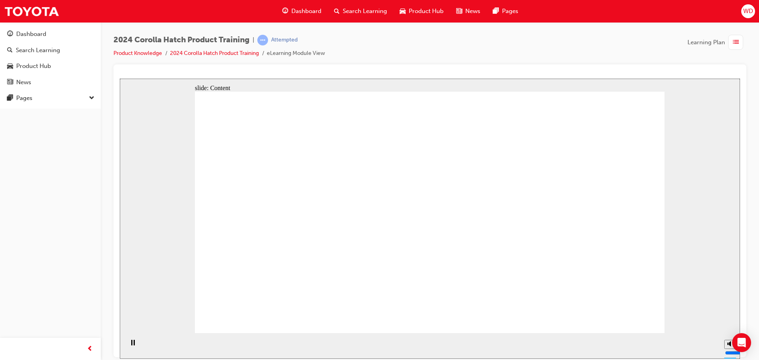
drag, startPoint x: 442, startPoint y: 272, endPoint x: 379, endPoint y: 233, distance: 74.7
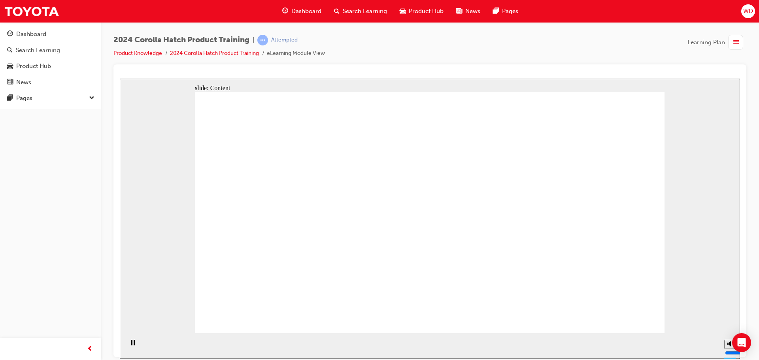
drag, startPoint x: 379, startPoint y: 233, endPoint x: 343, endPoint y: 243, distance: 37.3
drag, startPoint x: 326, startPoint y: 253, endPoint x: 265, endPoint y: 249, distance: 61.0
drag, startPoint x: 265, startPoint y: 249, endPoint x: 450, endPoint y: 135, distance: 217.4
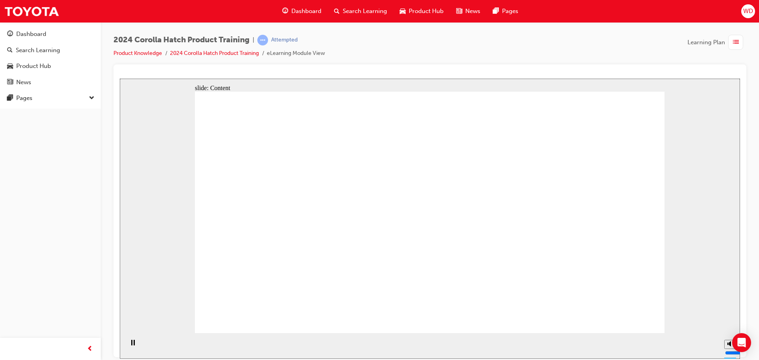
drag, startPoint x: 458, startPoint y: 195, endPoint x: 506, endPoint y: 195, distance: 47.8
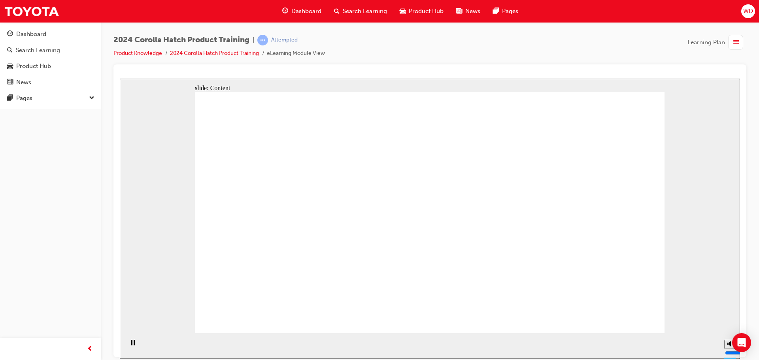
drag, startPoint x: 543, startPoint y: 194, endPoint x: 522, endPoint y: 203, distance: 22.8
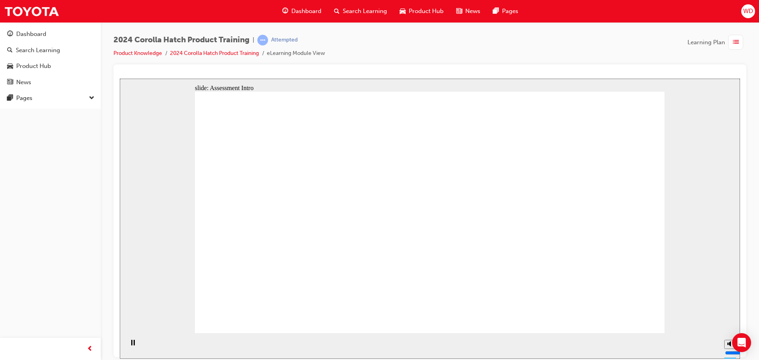
radio input "false"
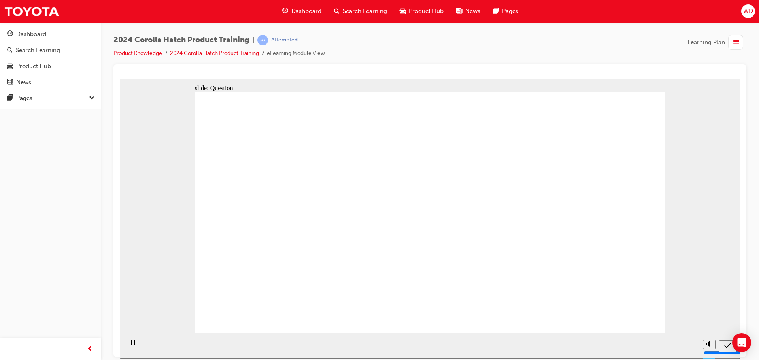
radio input "true"
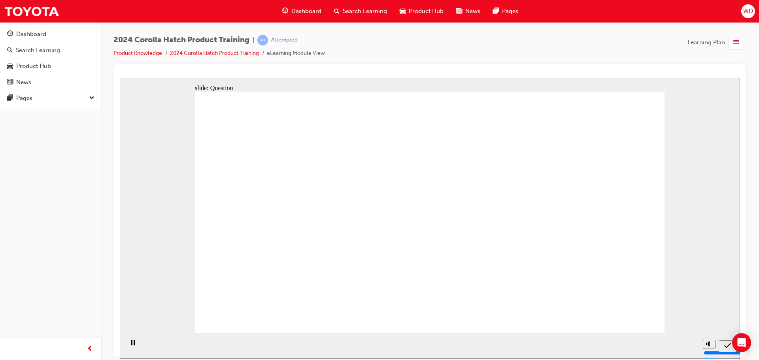
drag, startPoint x: 528, startPoint y: 184, endPoint x: 553, endPoint y: 247, distance: 67.7
radio input "true"
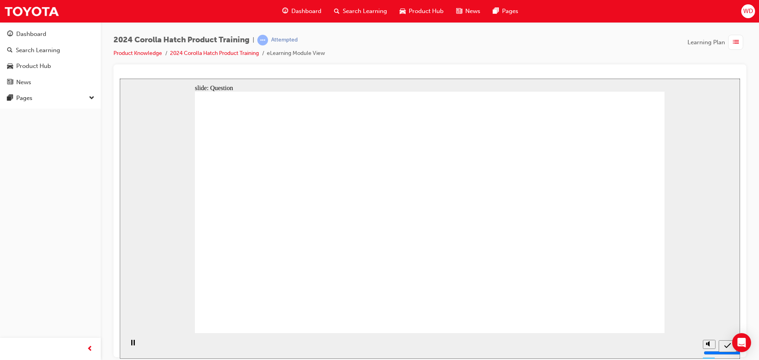
radio input "true"
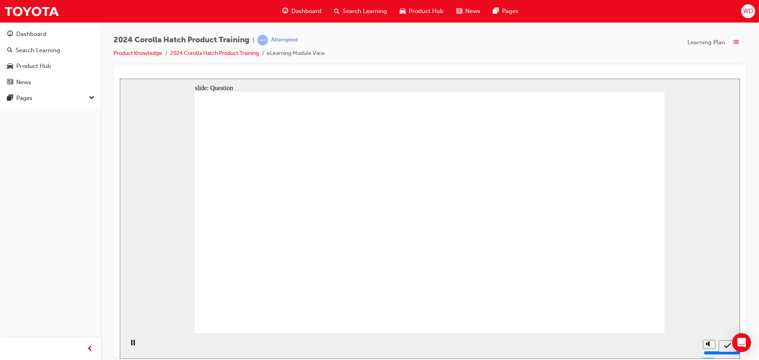
radio input "true"
drag, startPoint x: 612, startPoint y: 309, endPoint x: 621, endPoint y: 318, distance: 13.4
drag, startPoint x: 284, startPoint y: 280, endPoint x: 285, endPoint y: 224, distance: 56.1
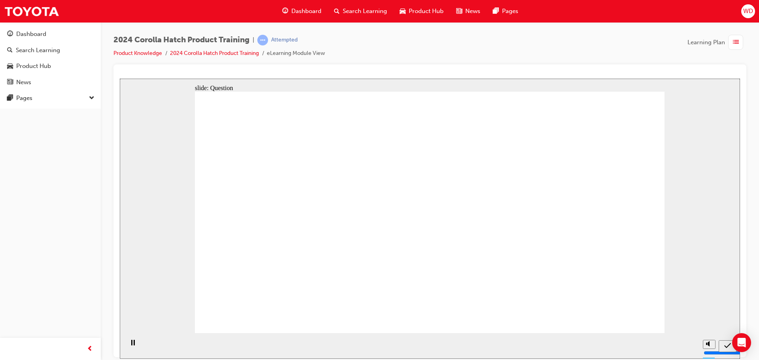
drag, startPoint x: 288, startPoint y: 273, endPoint x: 350, endPoint y: 244, distance: 68.6
drag, startPoint x: 351, startPoint y: 210, endPoint x: 309, endPoint y: 273, distance: 75.9
drag, startPoint x: 273, startPoint y: 193, endPoint x: 359, endPoint y: 269, distance: 115.0
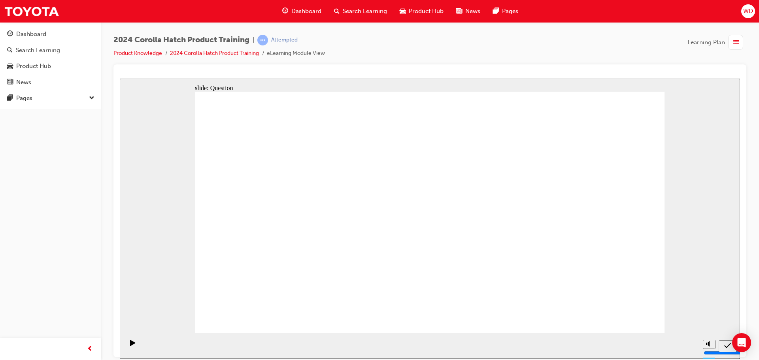
drag, startPoint x: 503, startPoint y: 195, endPoint x: 441, endPoint y: 260, distance: 90.3
drag, startPoint x: 586, startPoint y: 201, endPoint x: 569, endPoint y: 243, distance: 44.7
drag, startPoint x: 402, startPoint y: 186, endPoint x: 487, endPoint y: 255, distance: 109.5
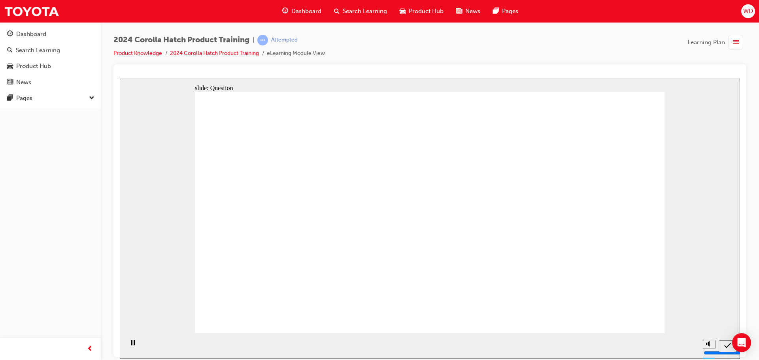
radio input "true"
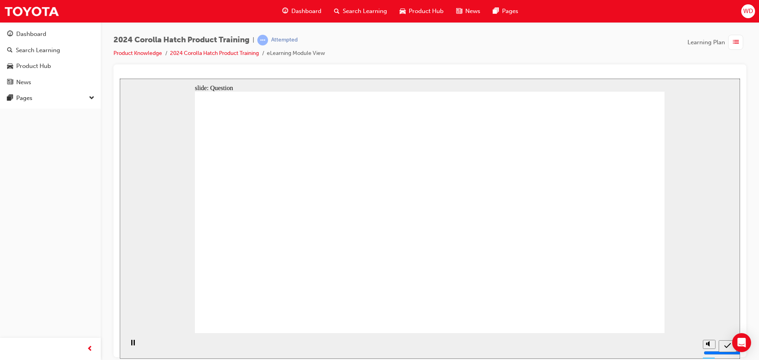
radio input "true"
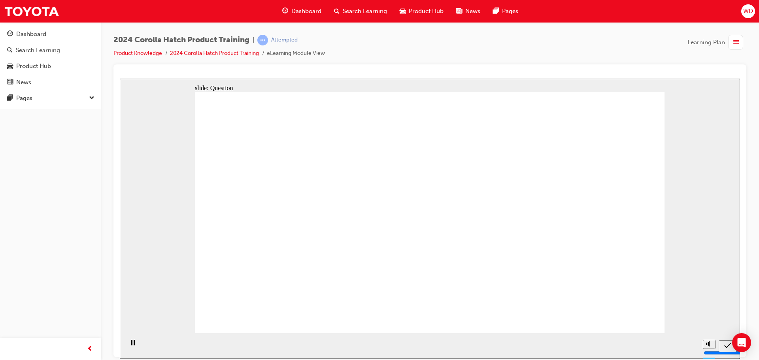
drag, startPoint x: 276, startPoint y: 205, endPoint x: 333, endPoint y: 251, distance: 73.9
drag, startPoint x: 352, startPoint y: 227, endPoint x: 422, endPoint y: 235, distance: 70.3
drag, startPoint x: 435, startPoint y: 222, endPoint x: 459, endPoint y: 289, distance: 71.9
drag, startPoint x: 518, startPoint y: 227, endPoint x: 533, endPoint y: 298, distance: 72.6
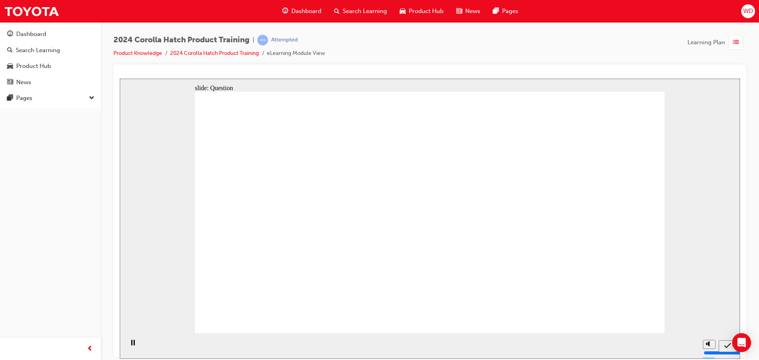
drag, startPoint x: 587, startPoint y: 258, endPoint x: 596, endPoint y: 260, distance: 8.9
drag, startPoint x: 611, startPoint y: 197, endPoint x: 598, endPoint y: 309, distance: 112.5
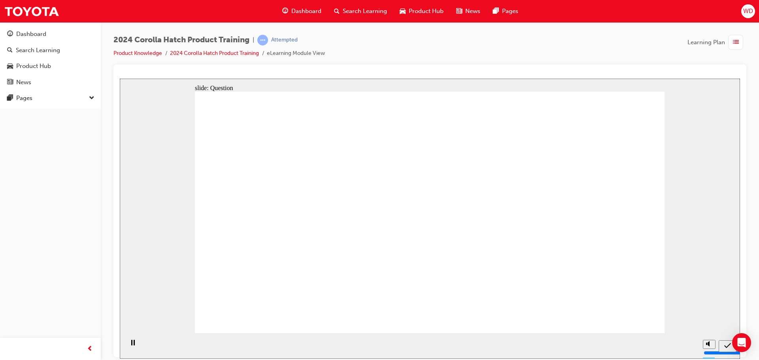
radio input "true"
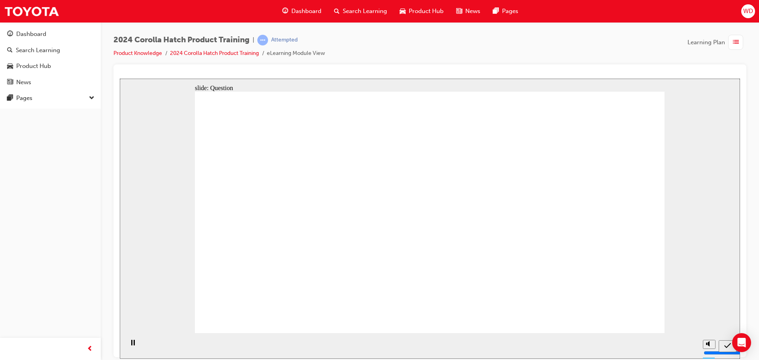
radio input "true"
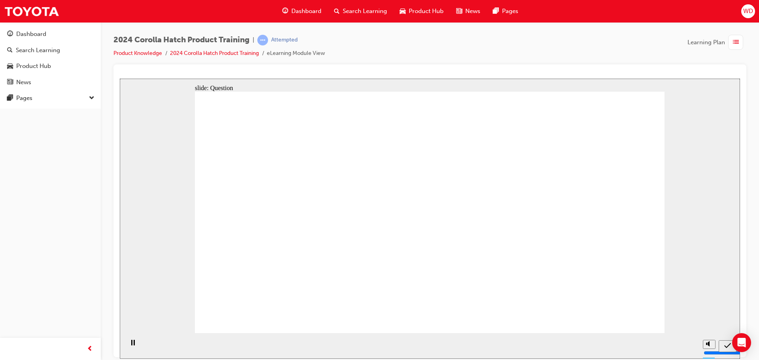
radio input "true"
drag, startPoint x: 522, startPoint y: 158, endPoint x: 529, endPoint y: 179, distance: 21.9
radio input "true"
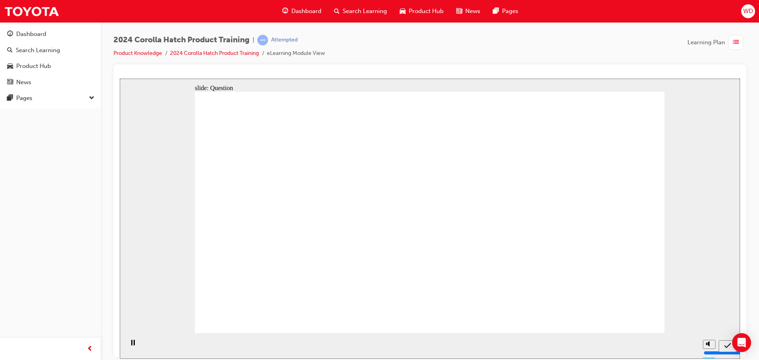
drag, startPoint x: 302, startPoint y: 192, endPoint x: 302, endPoint y: 258, distance: 65.2
drag, startPoint x: 370, startPoint y: 199, endPoint x: 359, endPoint y: 271, distance: 73.1
drag, startPoint x: 289, startPoint y: 196, endPoint x: 435, endPoint y: 196, distance: 146.6
drag, startPoint x: 439, startPoint y: 223, endPoint x: 451, endPoint y: 253, distance: 32.3
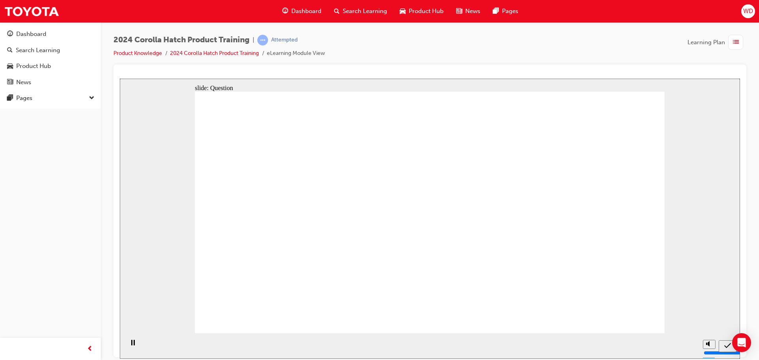
drag, startPoint x: 522, startPoint y: 212, endPoint x: 572, endPoint y: 244, distance: 59.5
drag, startPoint x: 589, startPoint y: 233, endPoint x: 591, endPoint y: 275, distance: 41.9
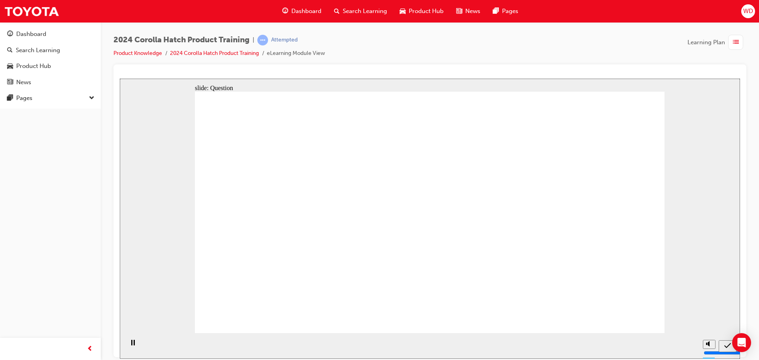
radio input "true"
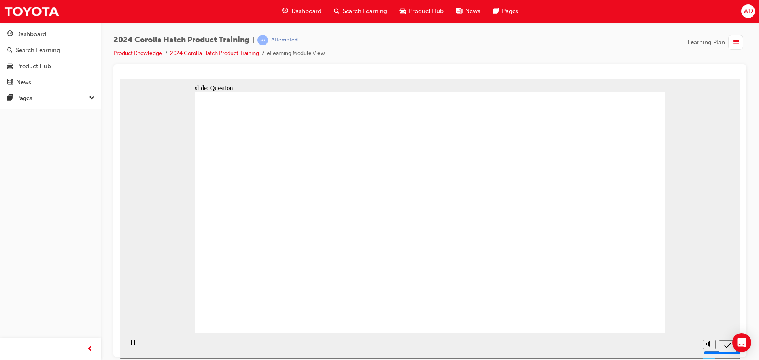
radio input "true"
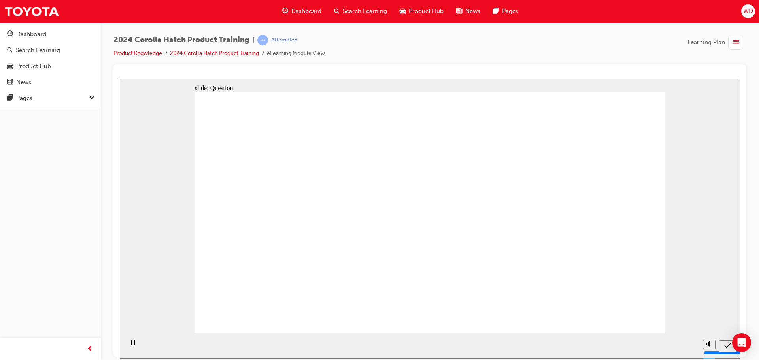
radio input "true"
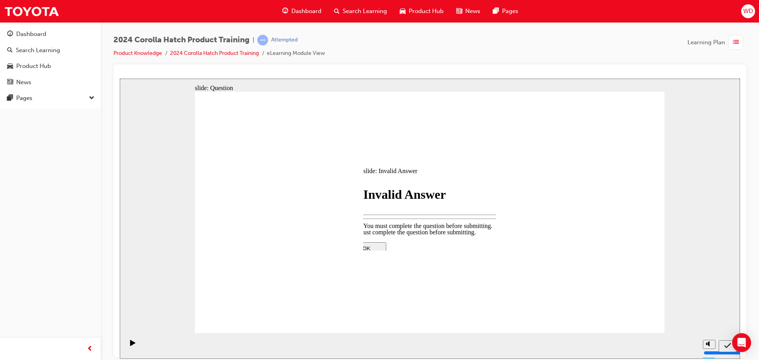
click at [422, 311] on div at bounding box center [429, 311] width 166 height 0
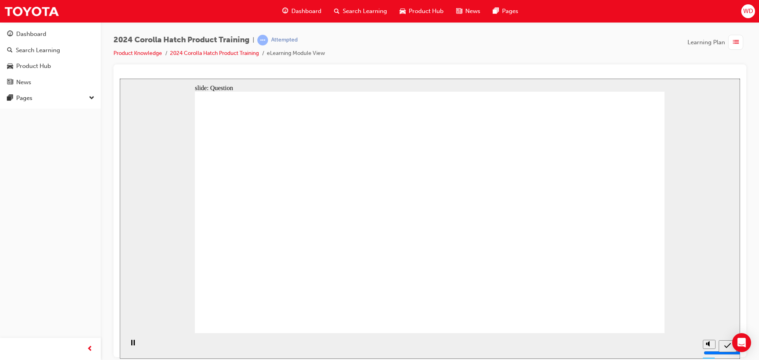
drag, startPoint x: 406, startPoint y: 202, endPoint x: 424, endPoint y: 269, distance: 68.6
drag, startPoint x: 442, startPoint y: 259, endPoint x: 449, endPoint y: 278, distance: 20.6
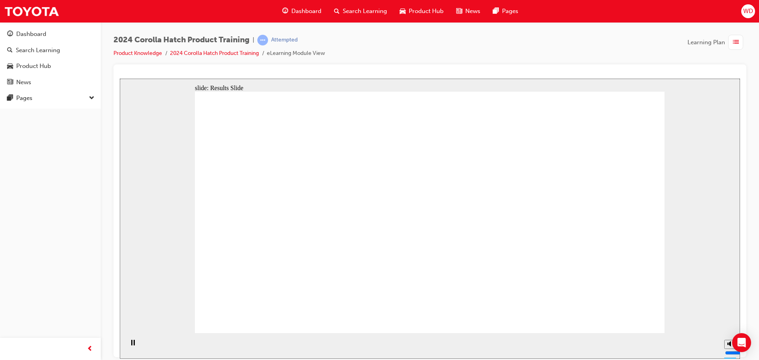
radio input "true"
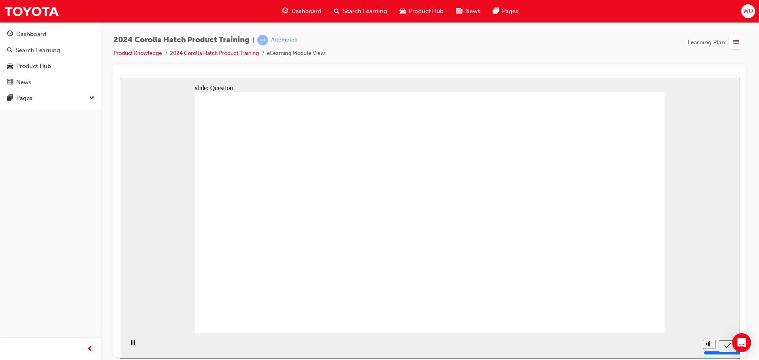
radio input "true"
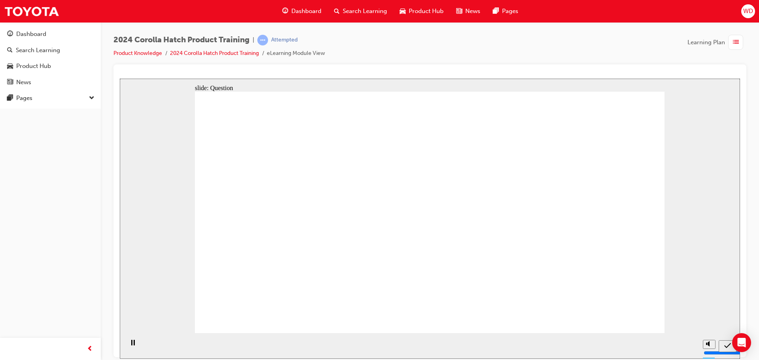
radio input "true"
drag, startPoint x: 446, startPoint y: 260, endPoint x: 433, endPoint y: 259, distance: 12.7
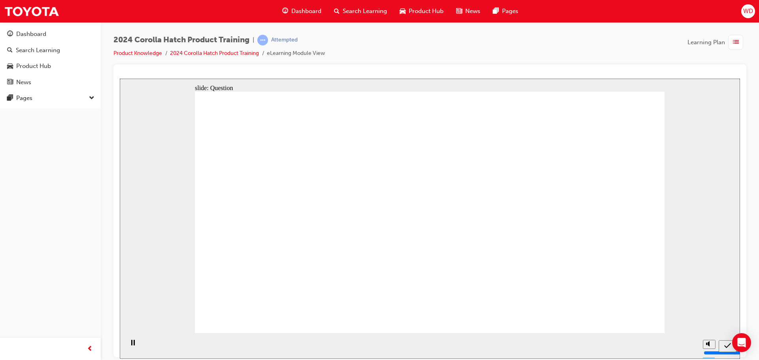
drag, startPoint x: 399, startPoint y: 215, endPoint x: 459, endPoint y: 217, distance: 59.3
drag, startPoint x: 281, startPoint y: 209, endPoint x: 286, endPoint y: 208, distance: 5.3
drag, startPoint x: 357, startPoint y: 198, endPoint x: 294, endPoint y: 253, distance: 83.2
drag, startPoint x: 312, startPoint y: 217, endPoint x: 362, endPoint y: 237, distance: 53.9
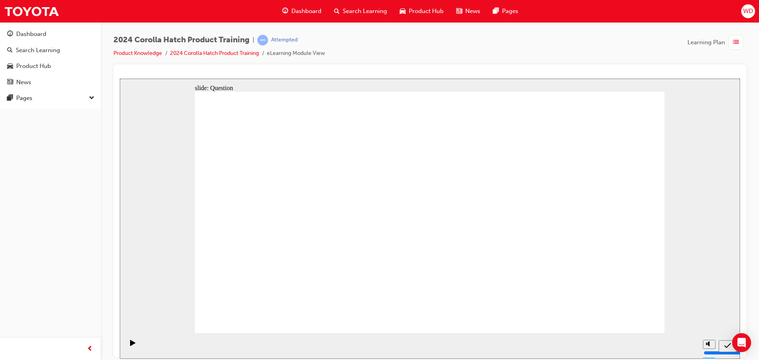
drag, startPoint x: 433, startPoint y: 195, endPoint x: 520, endPoint y: 242, distance: 99.0
drag, startPoint x: 578, startPoint y: 210, endPoint x: 598, endPoint y: 250, distance: 44.5
drag, startPoint x: 501, startPoint y: 201, endPoint x: 458, endPoint y: 249, distance: 64.7
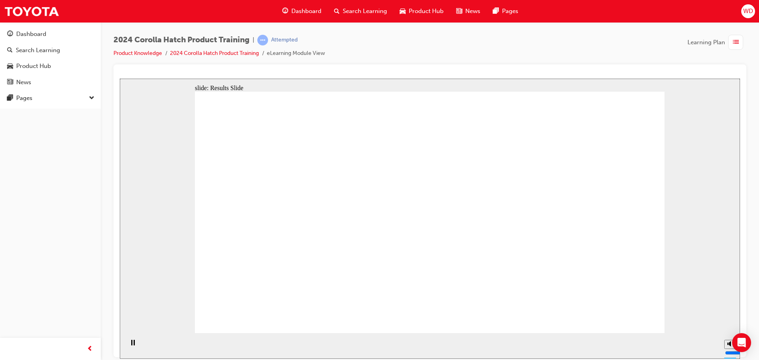
click at [210, 56] on li "2024 Corolla Hatch Product Training" at bounding box center [218, 53] width 97 height 9
click at [208, 53] on link "2024 Corolla Hatch Product Training" at bounding box center [214, 53] width 89 height 7
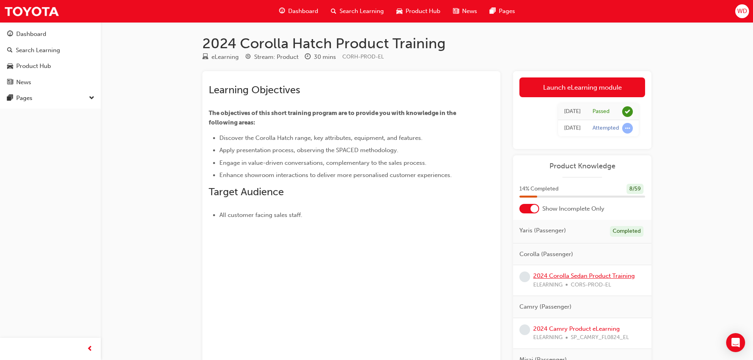
click at [591, 277] on link "2024 Corolla Sedan Product Training" at bounding box center [584, 275] width 102 height 7
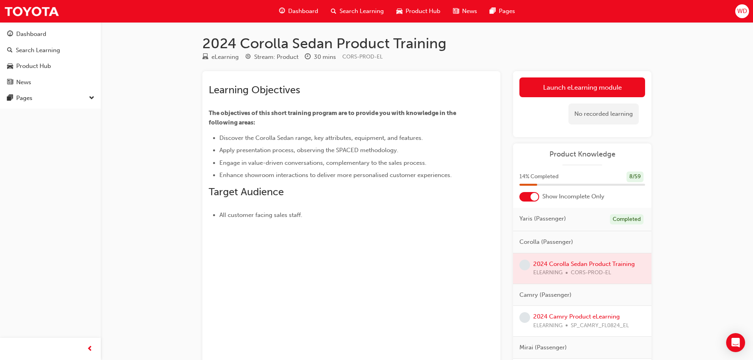
click at [243, 60] on div "eLearning Stream: Product 30 mins CORS-PROD-EL" at bounding box center [426, 58] width 449 height 13
click at [49, 33] on div "Dashboard" at bounding box center [50, 34] width 87 height 10
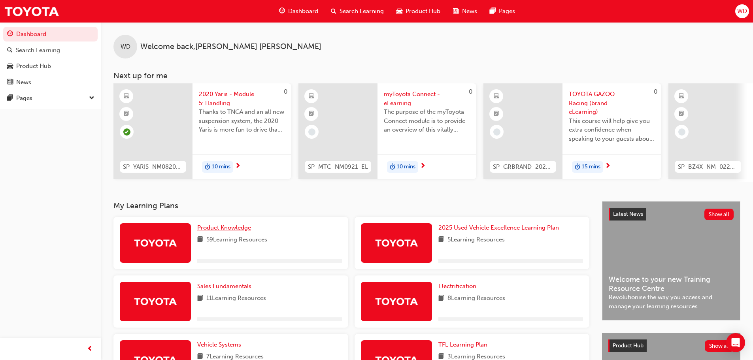
click at [249, 226] on link "Product Knowledge" at bounding box center [225, 227] width 57 height 9
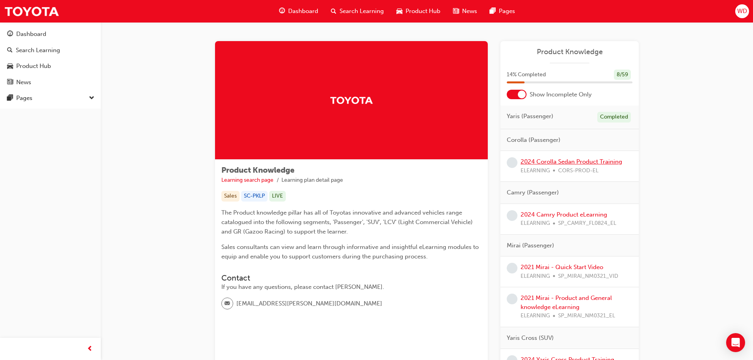
click at [564, 159] on link "2024 Corolla Sedan Product Training" at bounding box center [571, 161] width 102 height 7
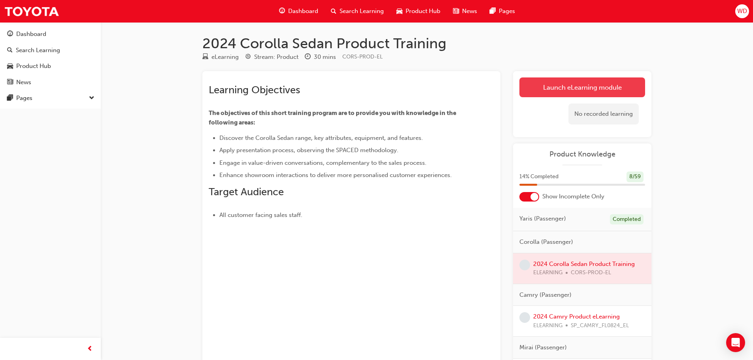
click at [552, 81] on link "Launch eLearning module" at bounding box center [582, 87] width 126 height 20
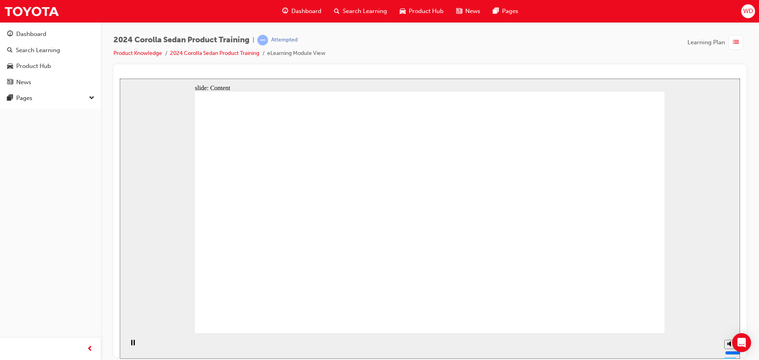
drag, startPoint x: 475, startPoint y: 165, endPoint x: 532, endPoint y: 164, distance: 56.9
